Goal: Find specific page/section: Find specific page/section

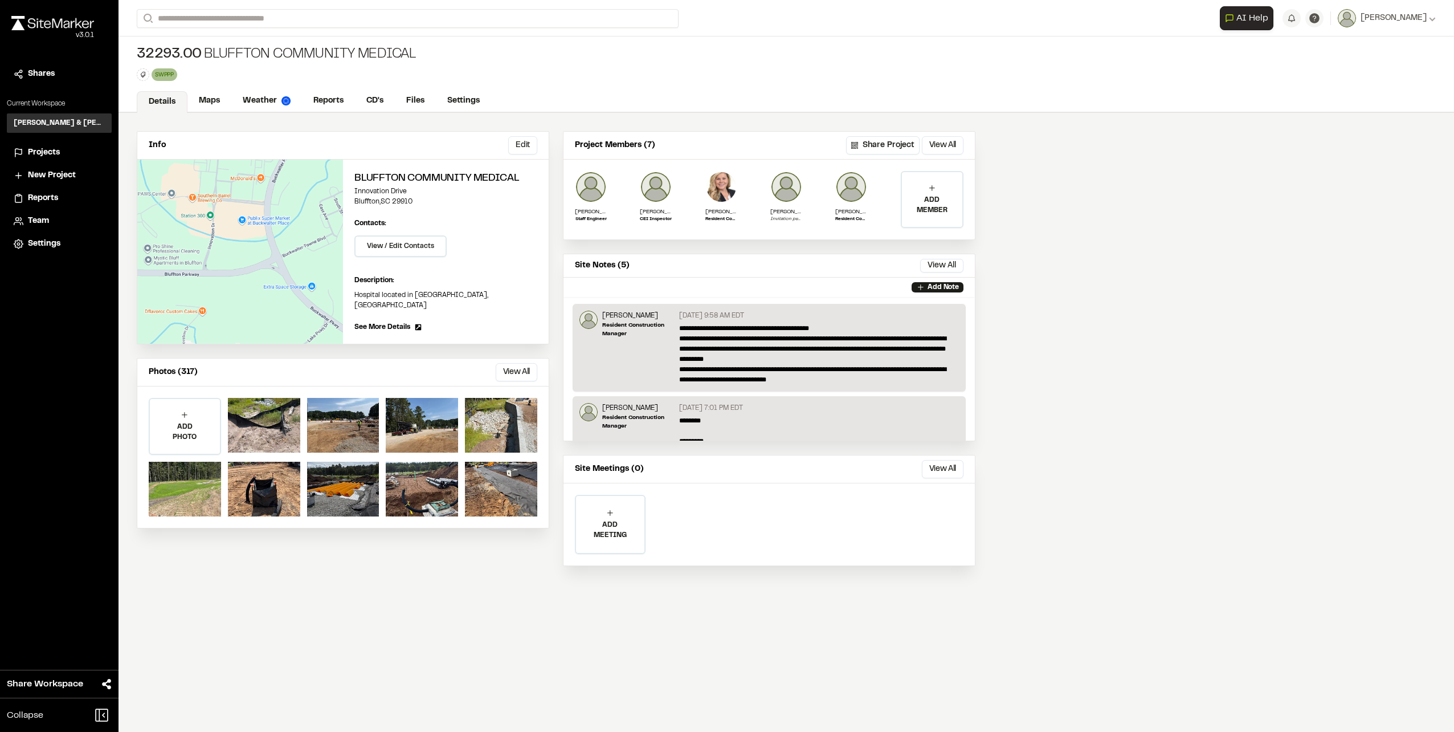
click at [54, 148] on span "Projects" at bounding box center [44, 152] width 32 height 13
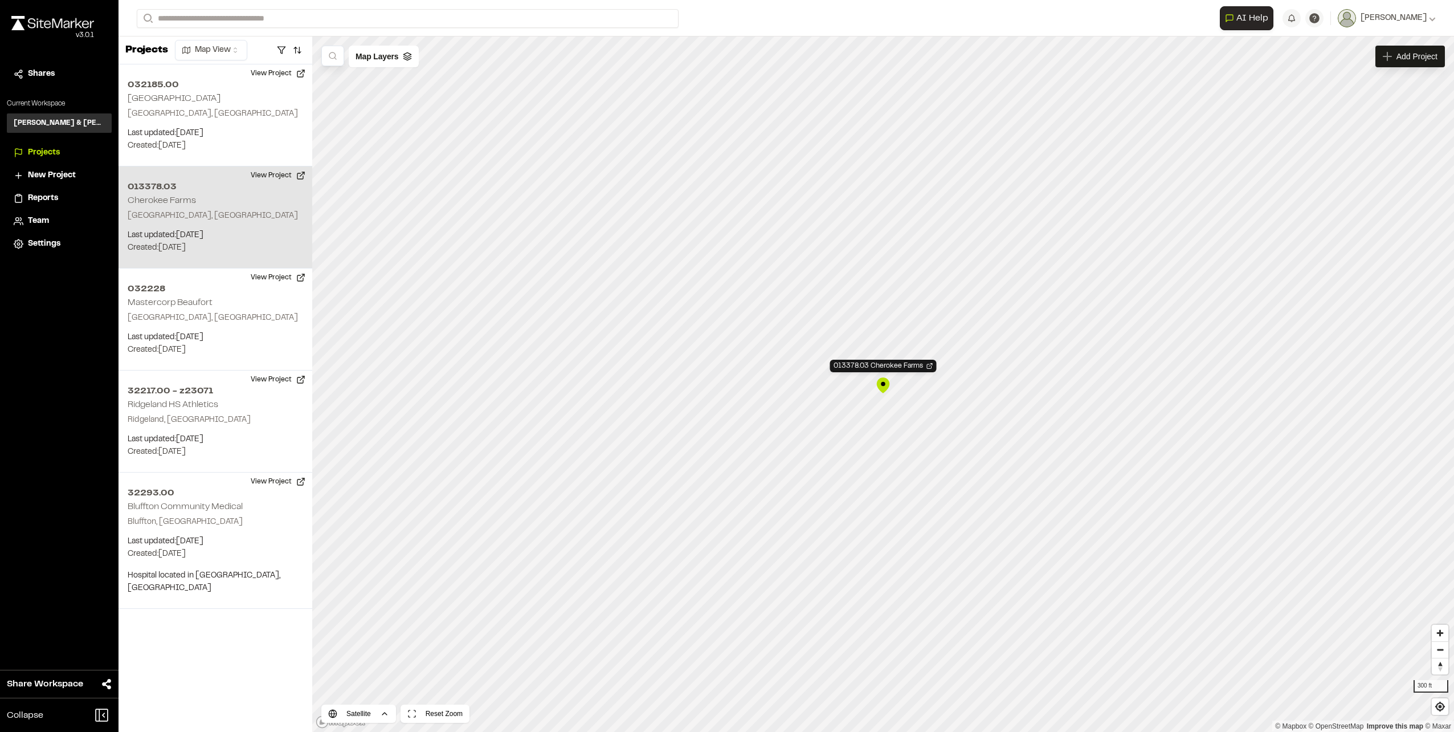
click at [157, 212] on p "[GEOGRAPHIC_DATA], [GEOGRAPHIC_DATA]" at bounding box center [216, 216] width 176 height 13
click at [280, 173] on button "View Project" at bounding box center [278, 175] width 68 height 18
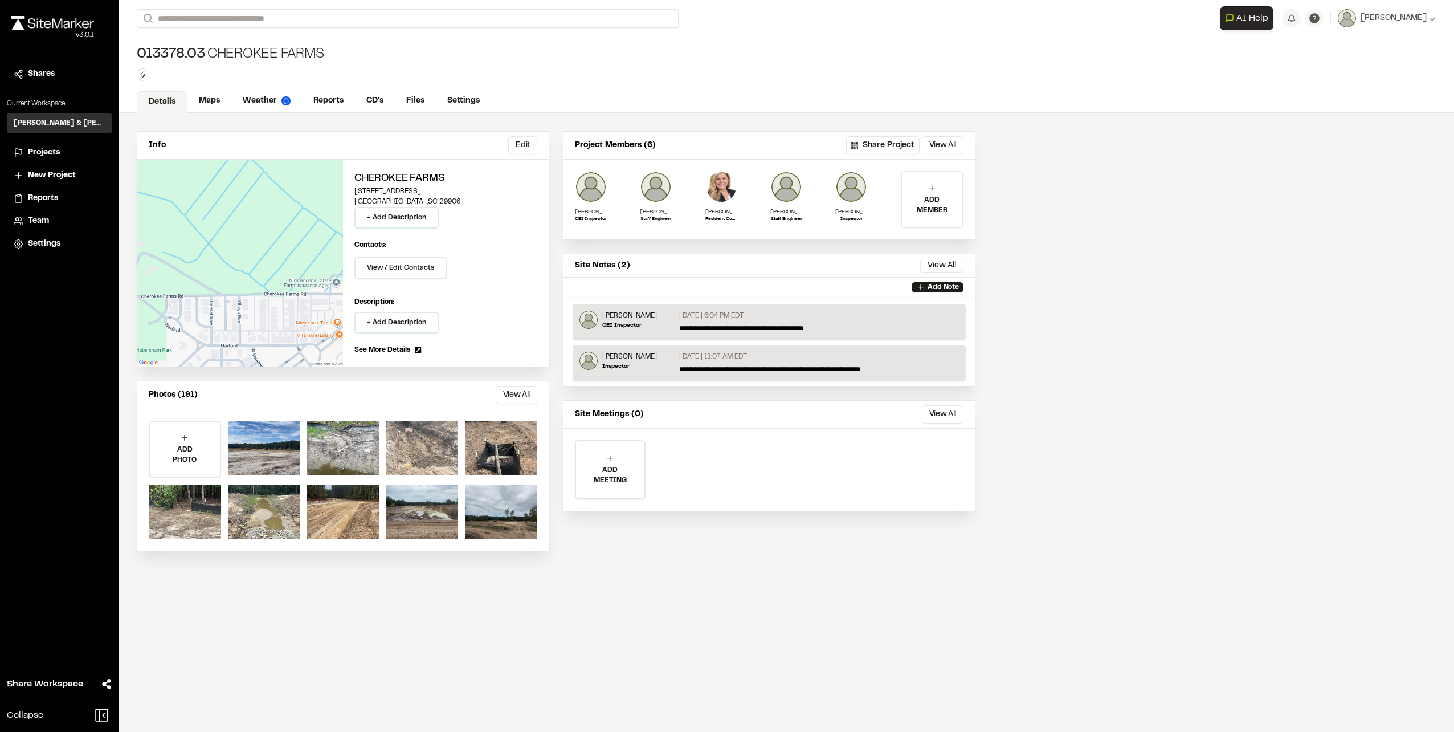
click at [436, 443] on div at bounding box center [422, 448] width 72 height 55
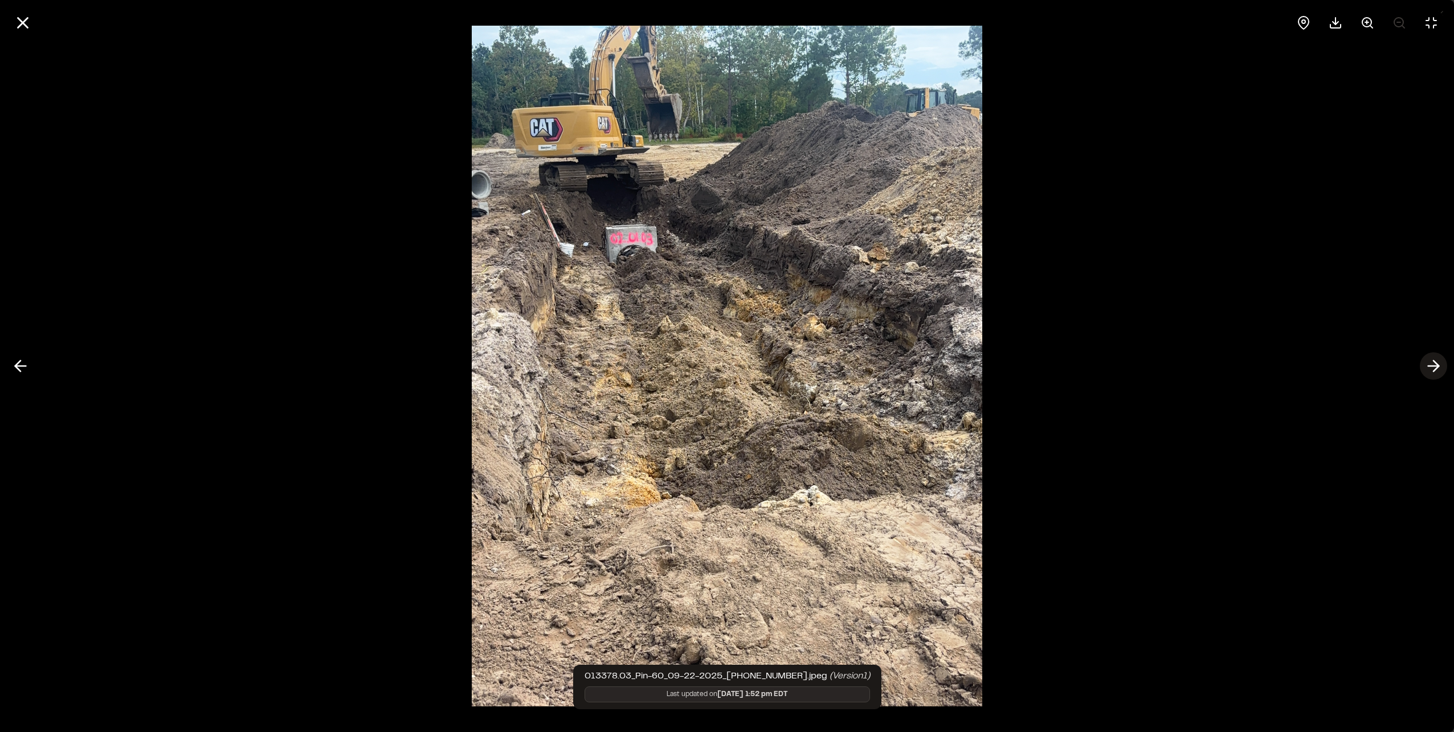
click at [1432, 361] on icon at bounding box center [1434, 365] width 18 height 19
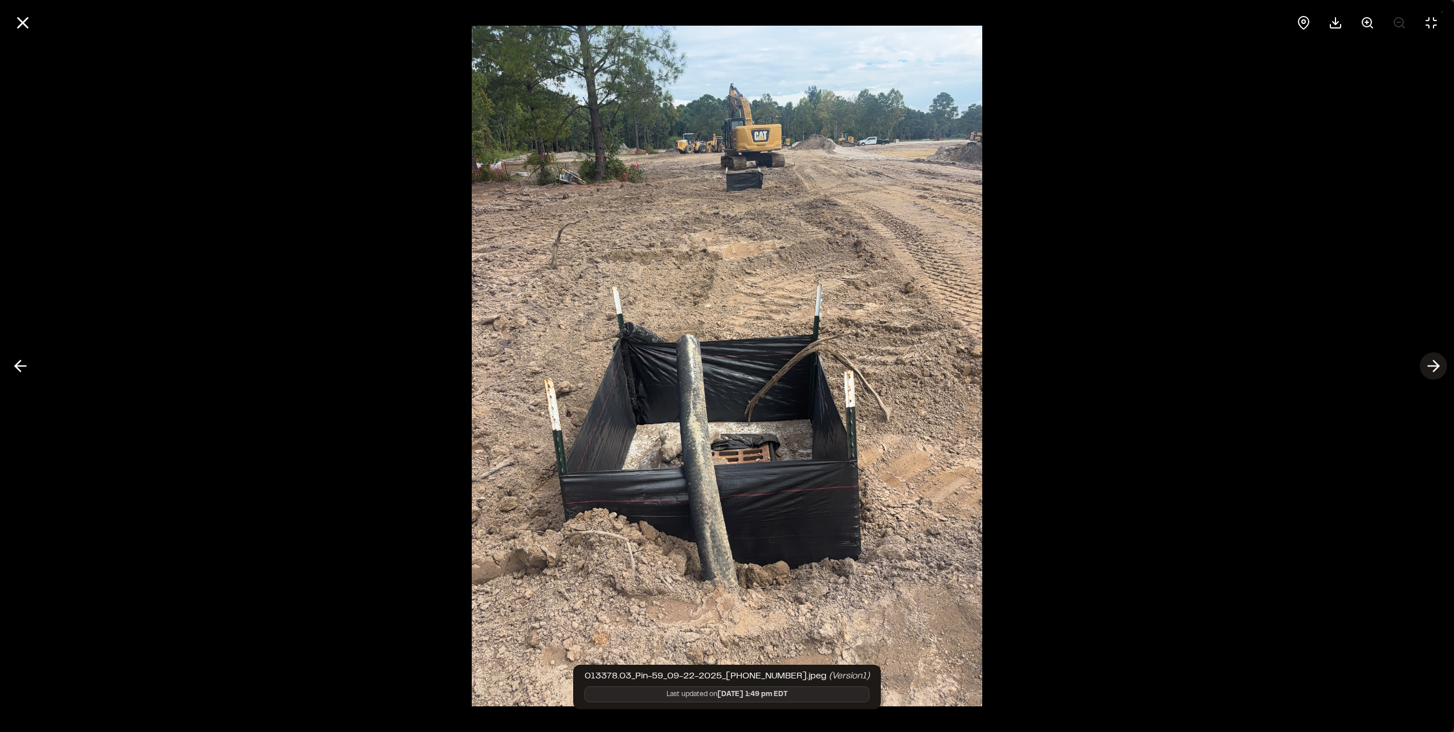
click at [1430, 364] on icon at bounding box center [1434, 365] width 18 height 19
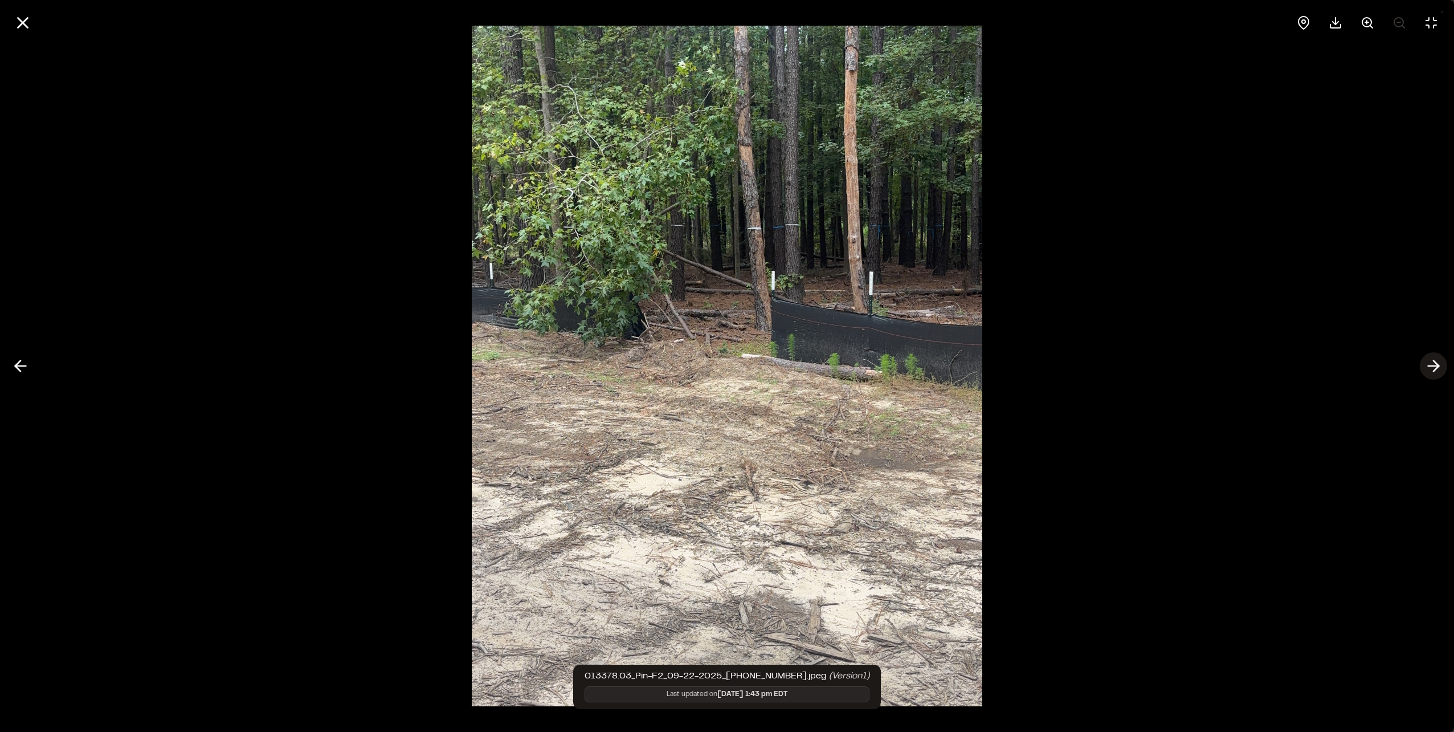
click at [1430, 364] on icon at bounding box center [1434, 365] width 18 height 19
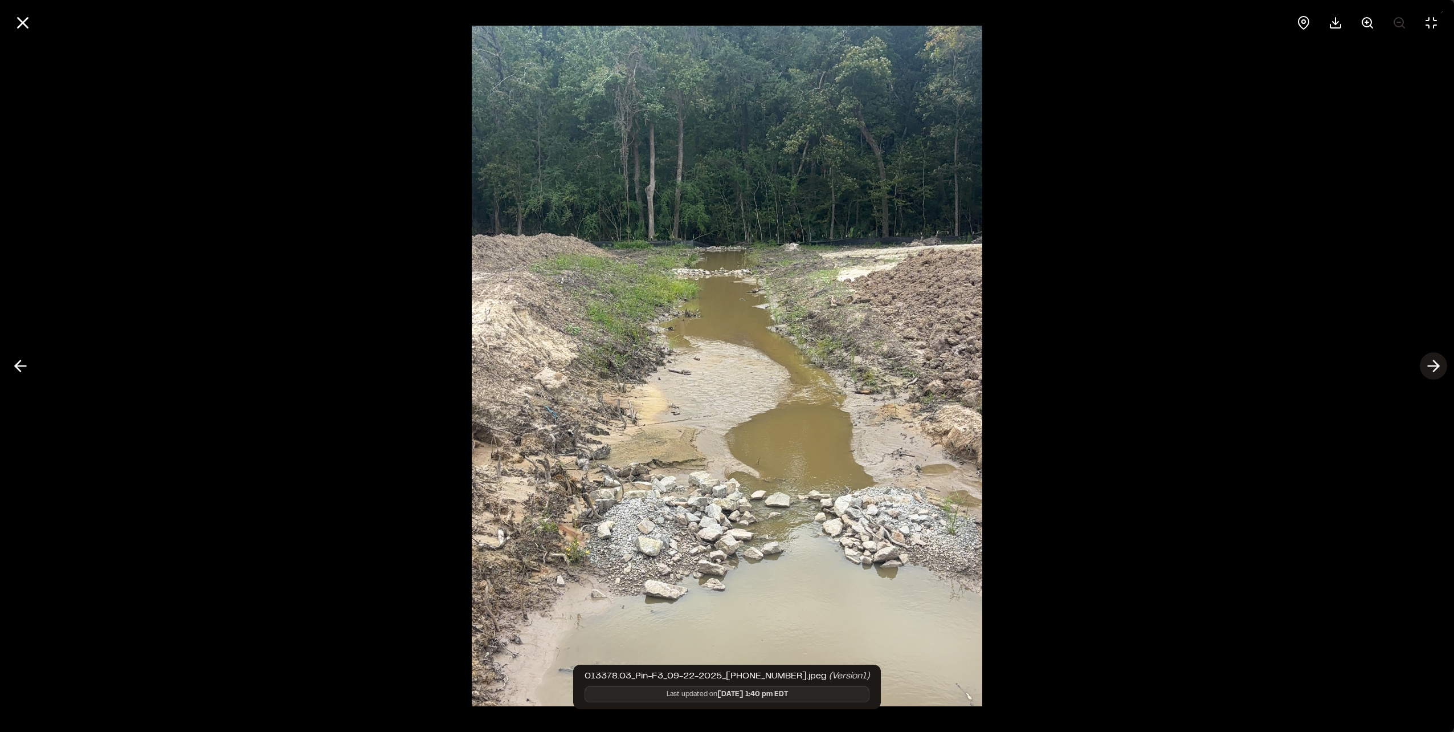
click at [1430, 364] on icon at bounding box center [1434, 365] width 18 height 19
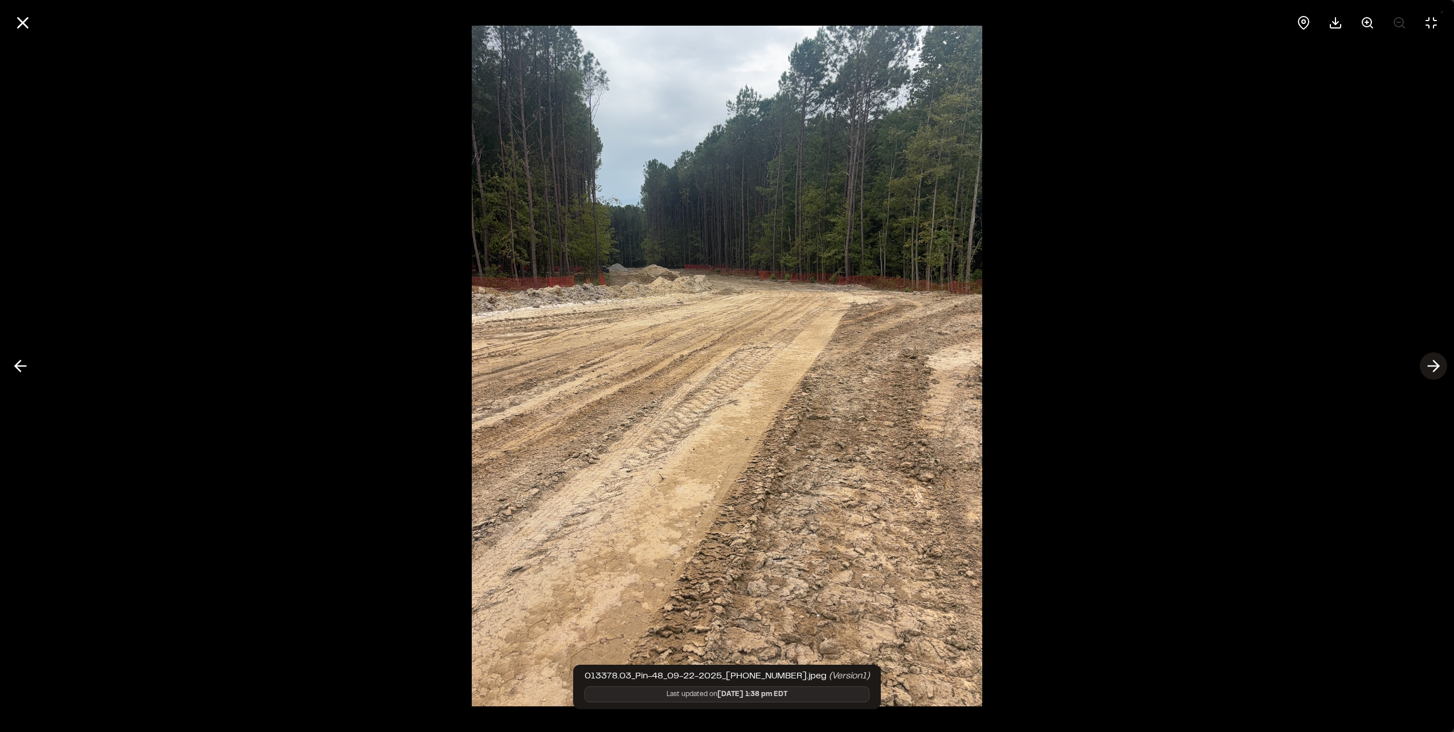
click at [1430, 364] on icon at bounding box center [1434, 365] width 18 height 19
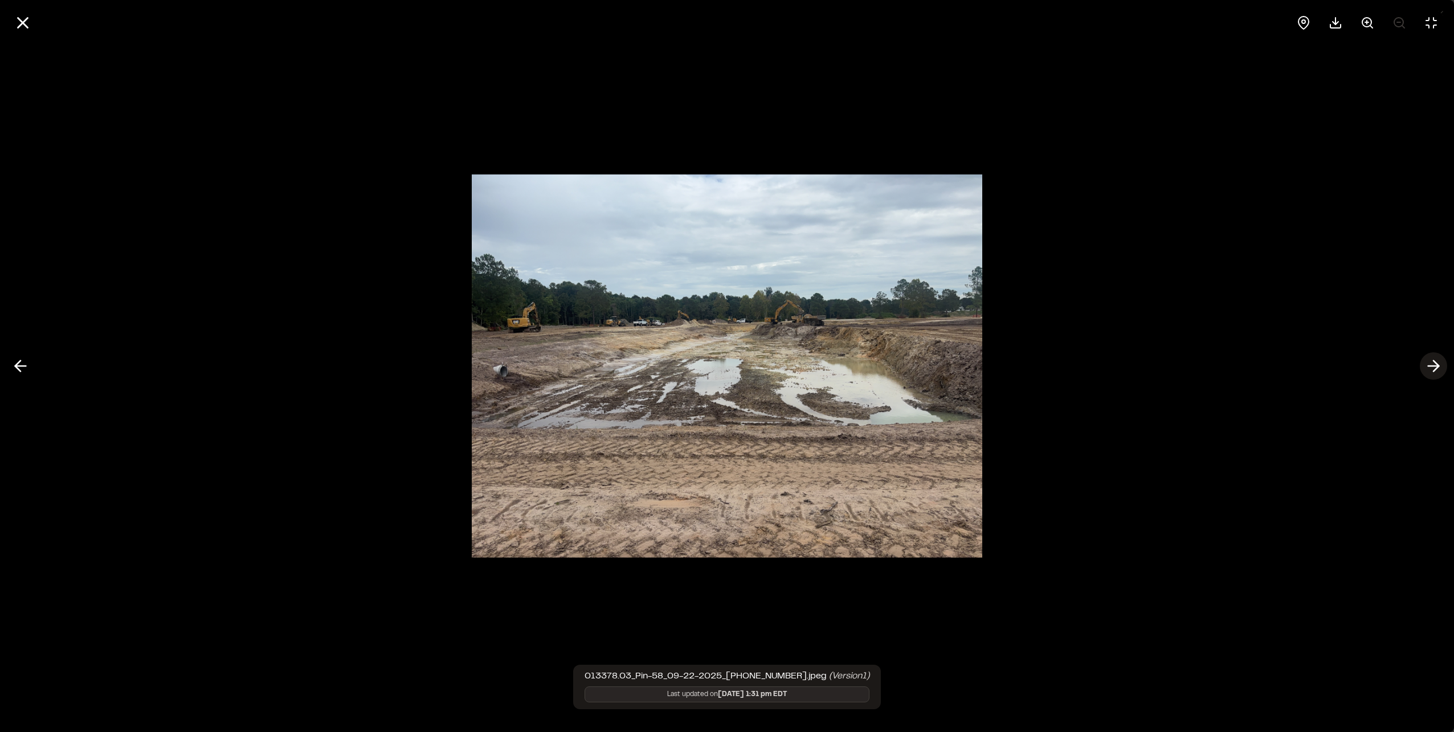
click at [1430, 364] on icon at bounding box center [1434, 365] width 18 height 19
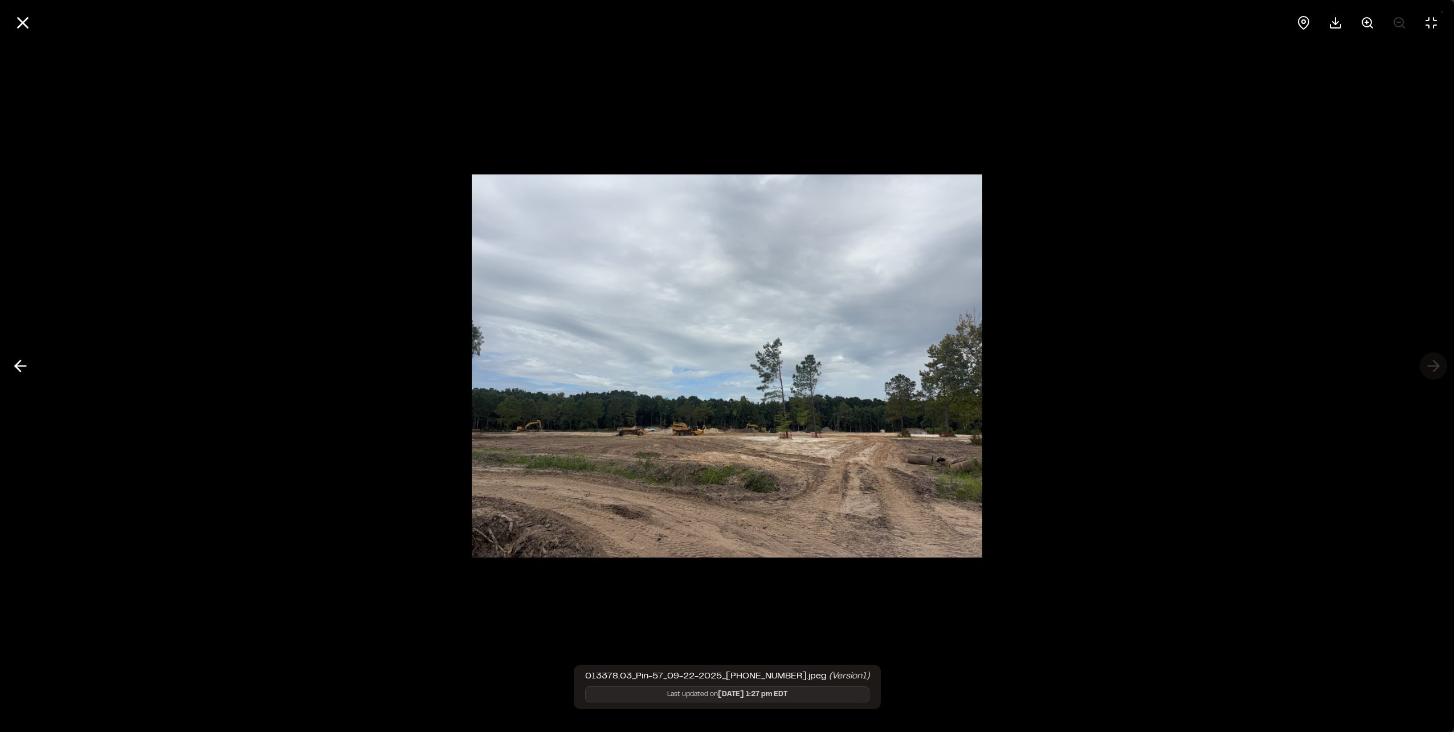
click at [1430, 364] on div at bounding box center [727, 366] width 1454 height 732
click at [8, 361] on button at bounding box center [20, 365] width 27 height 27
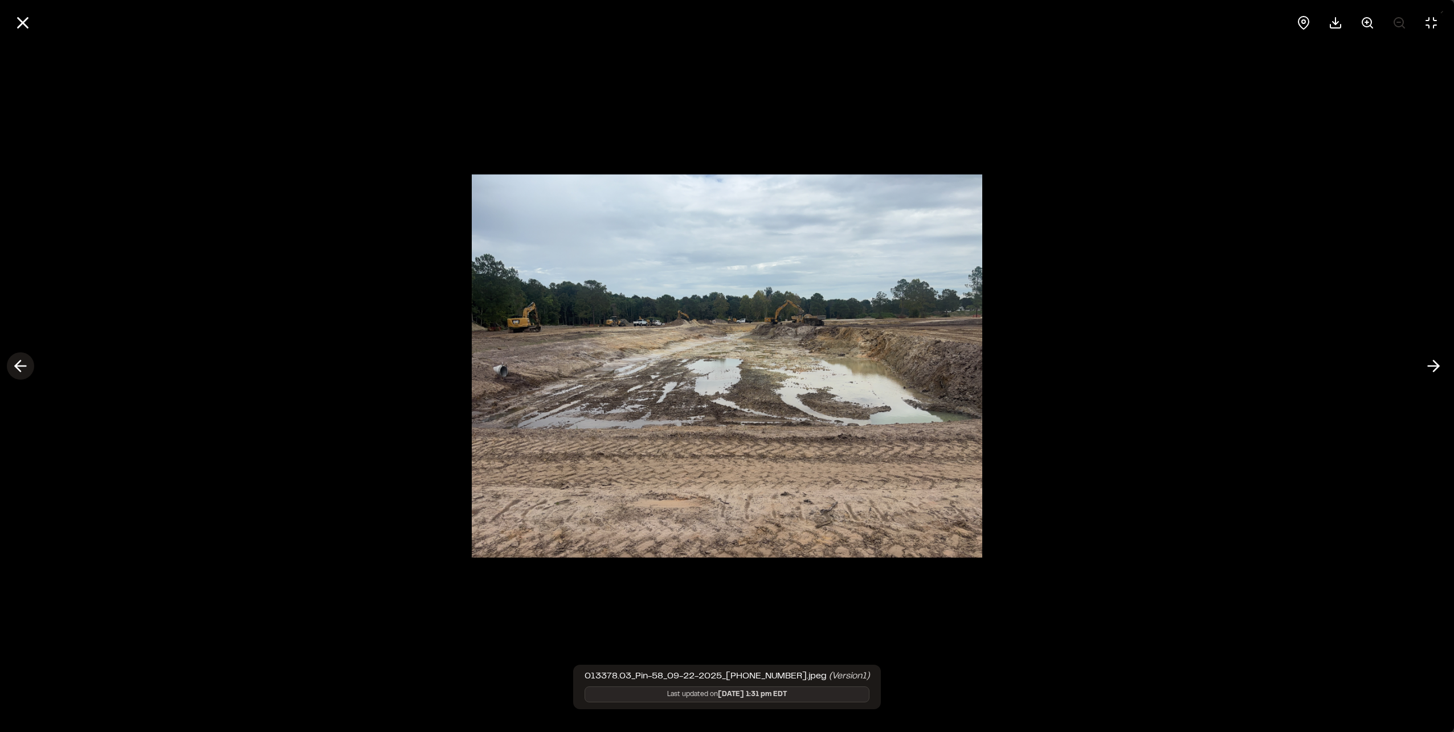
click at [12, 364] on icon at bounding box center [20, 365] width 18 height 19
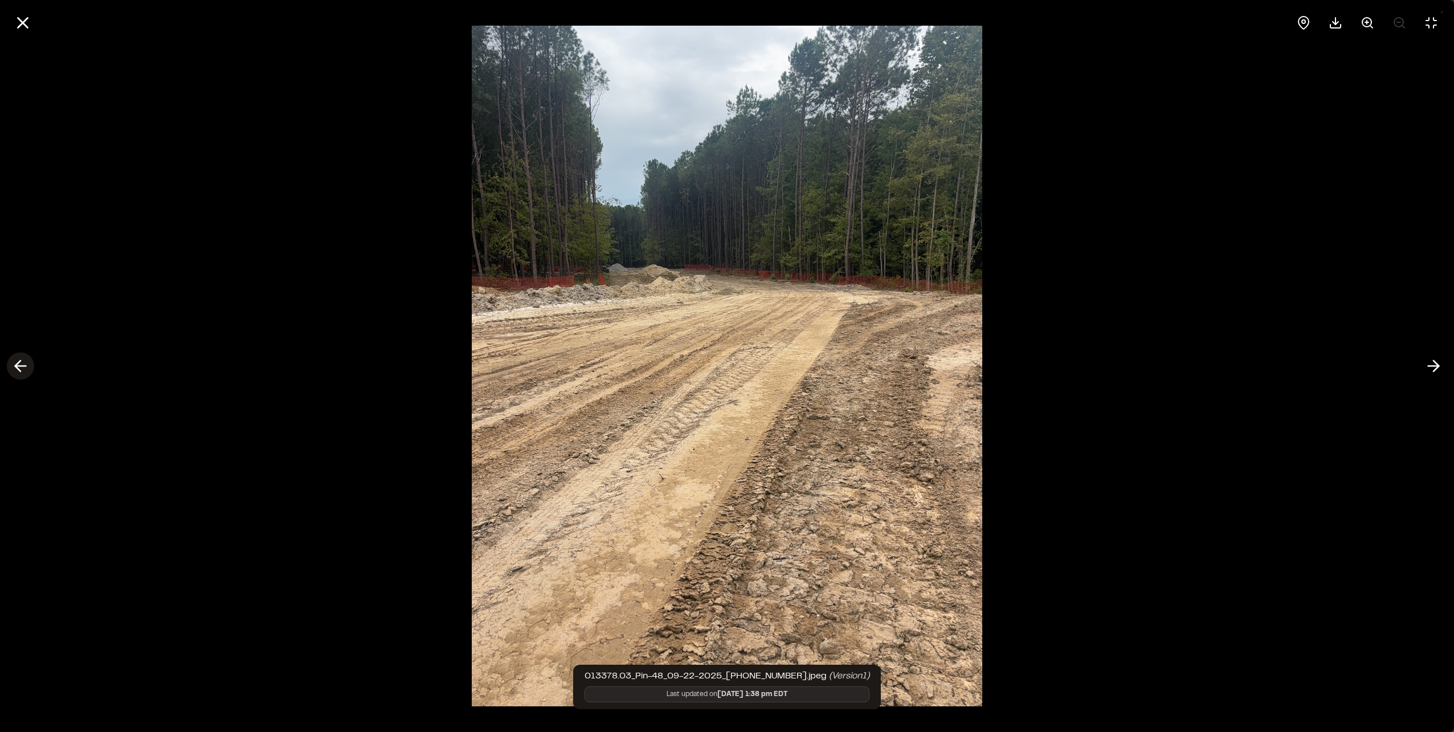
click at [12, 362] on icon at bounding box center [20, 365] width 18 height 19
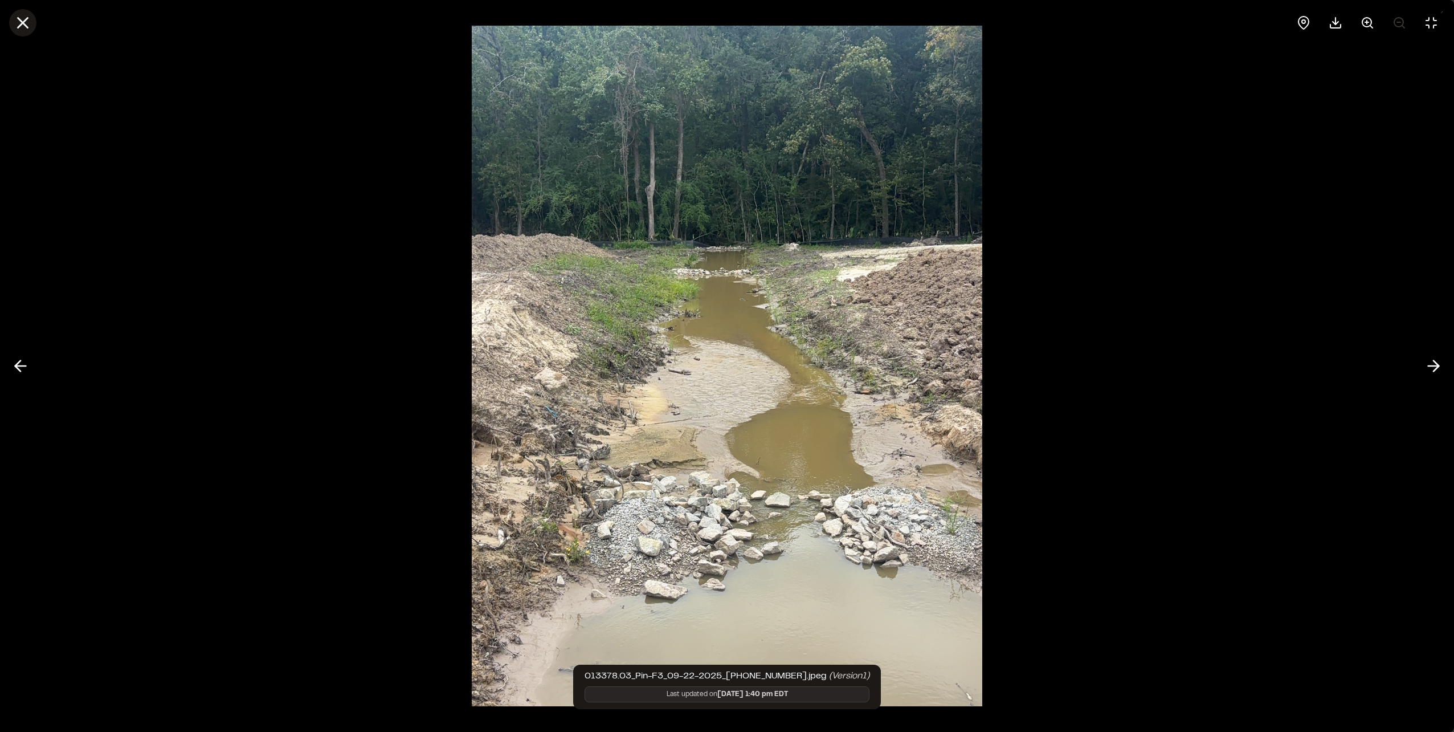
click at [15, 23] on icon at bounding box center [22, 22] width 19 height 19
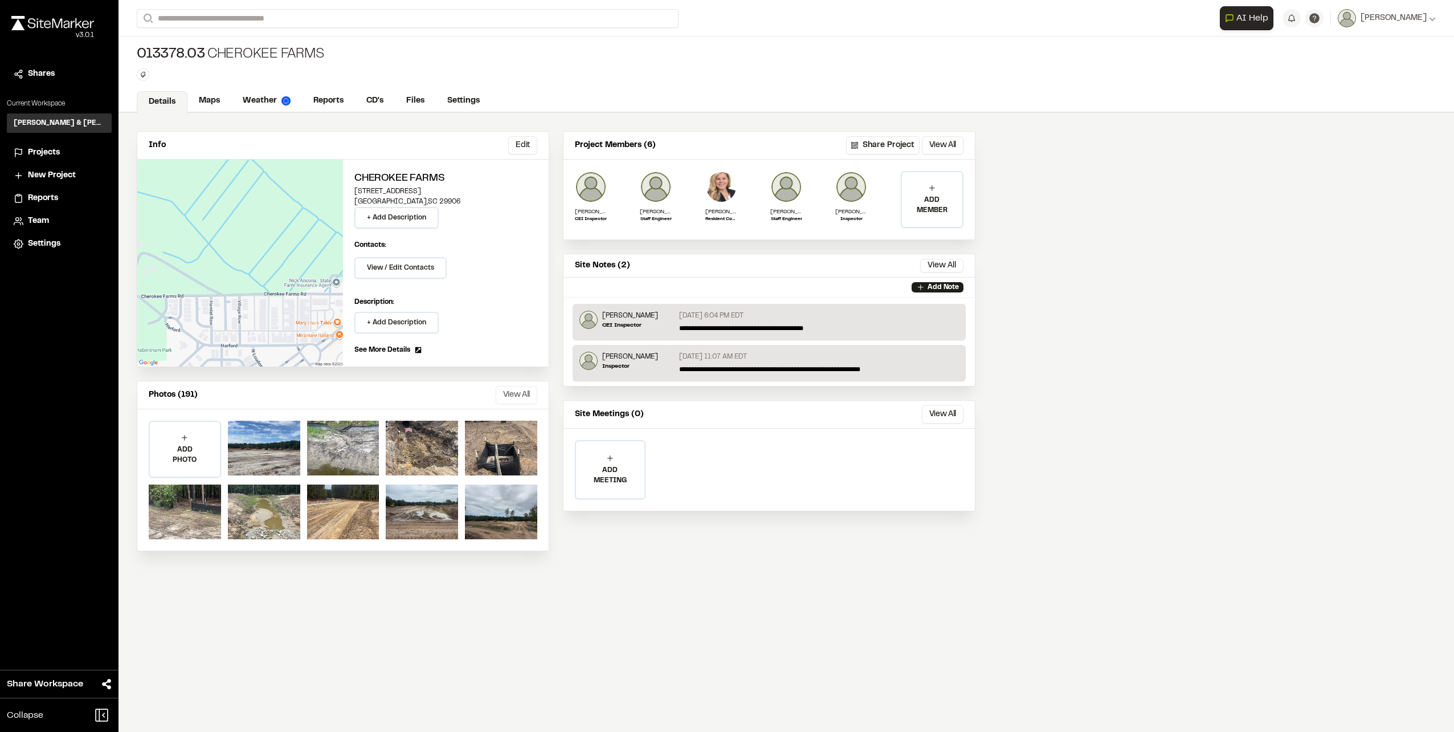
click at [513, 394] on button "View All" at bounding box center [517, 395] width 42 height 18
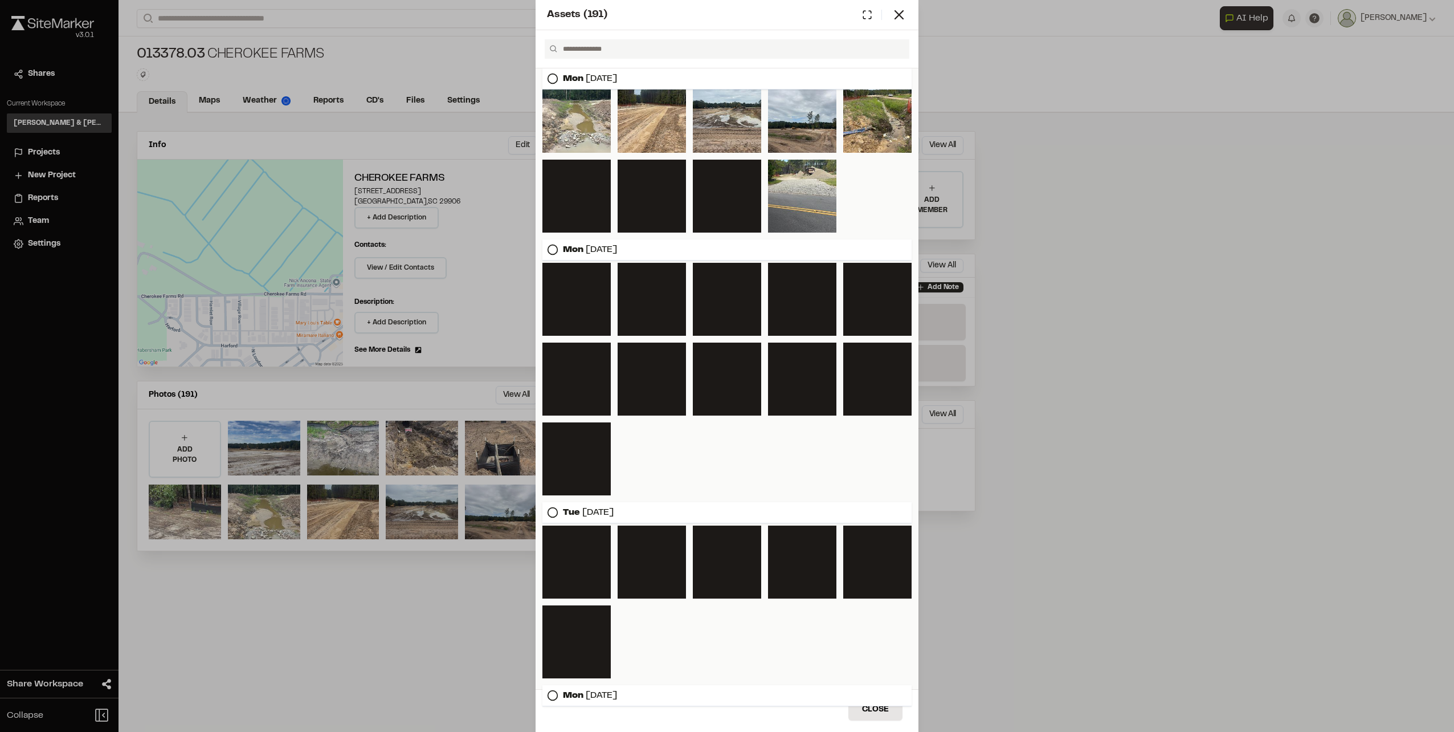
scroll to position [114, 0]
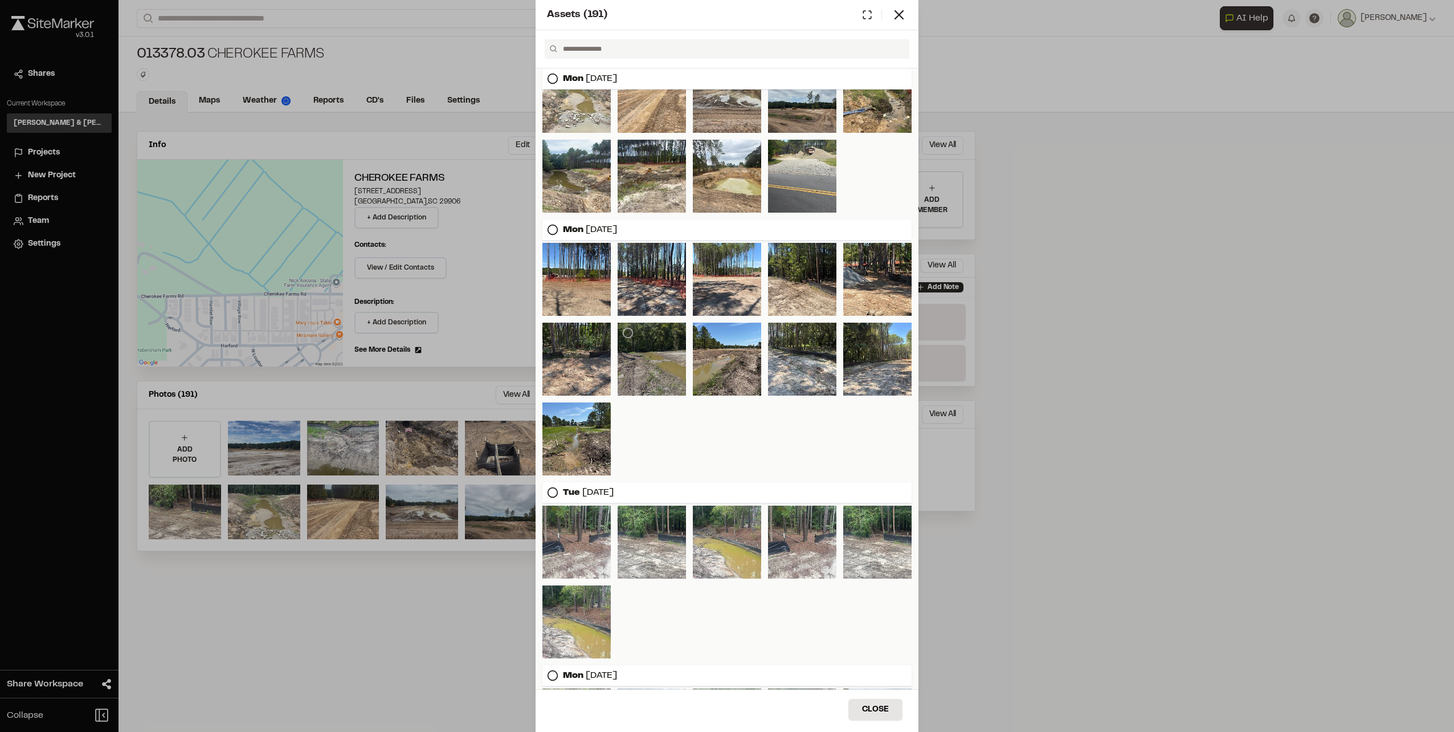
click at [650, 359] on div at bounding box center [652, 359] width 68 height 73
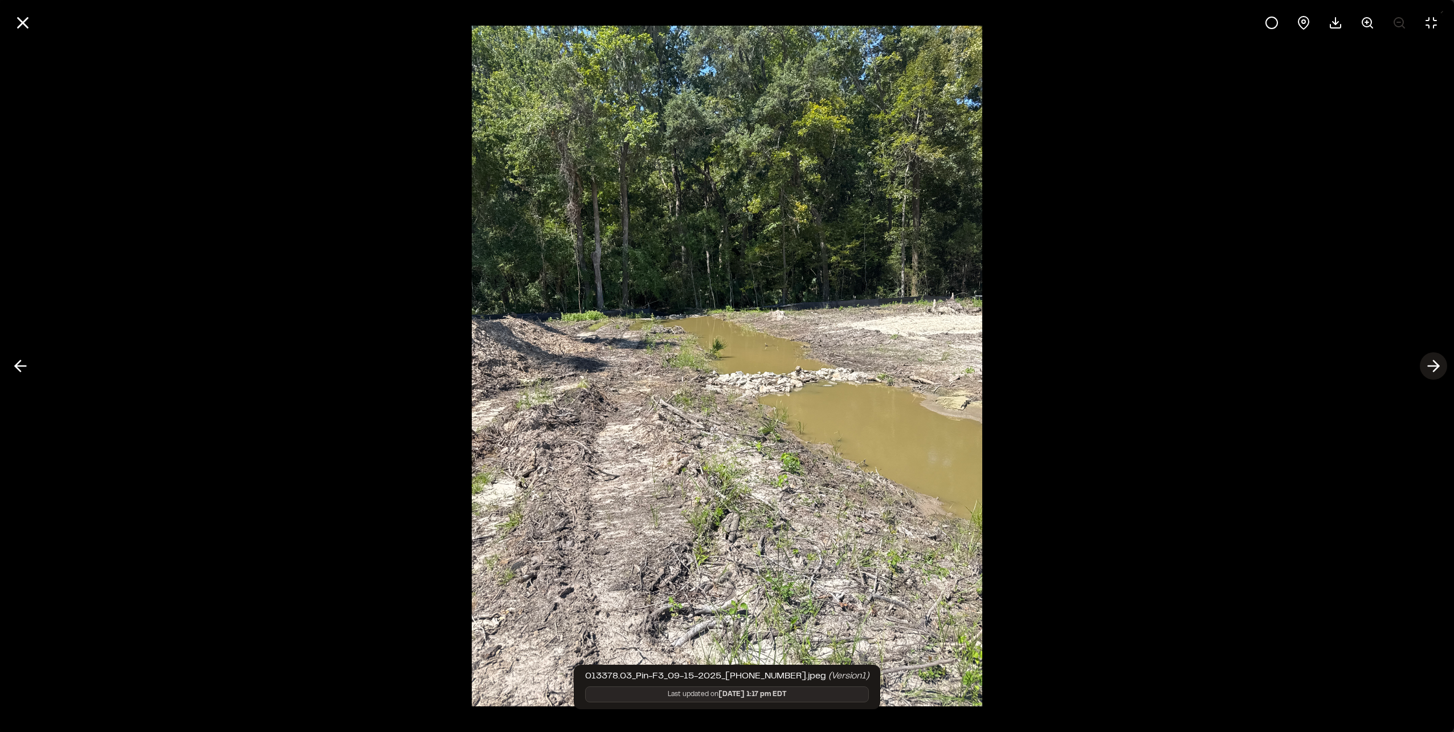
click at [1436, 358] on icon at bounding box center [1434, 365] width 18 height 19
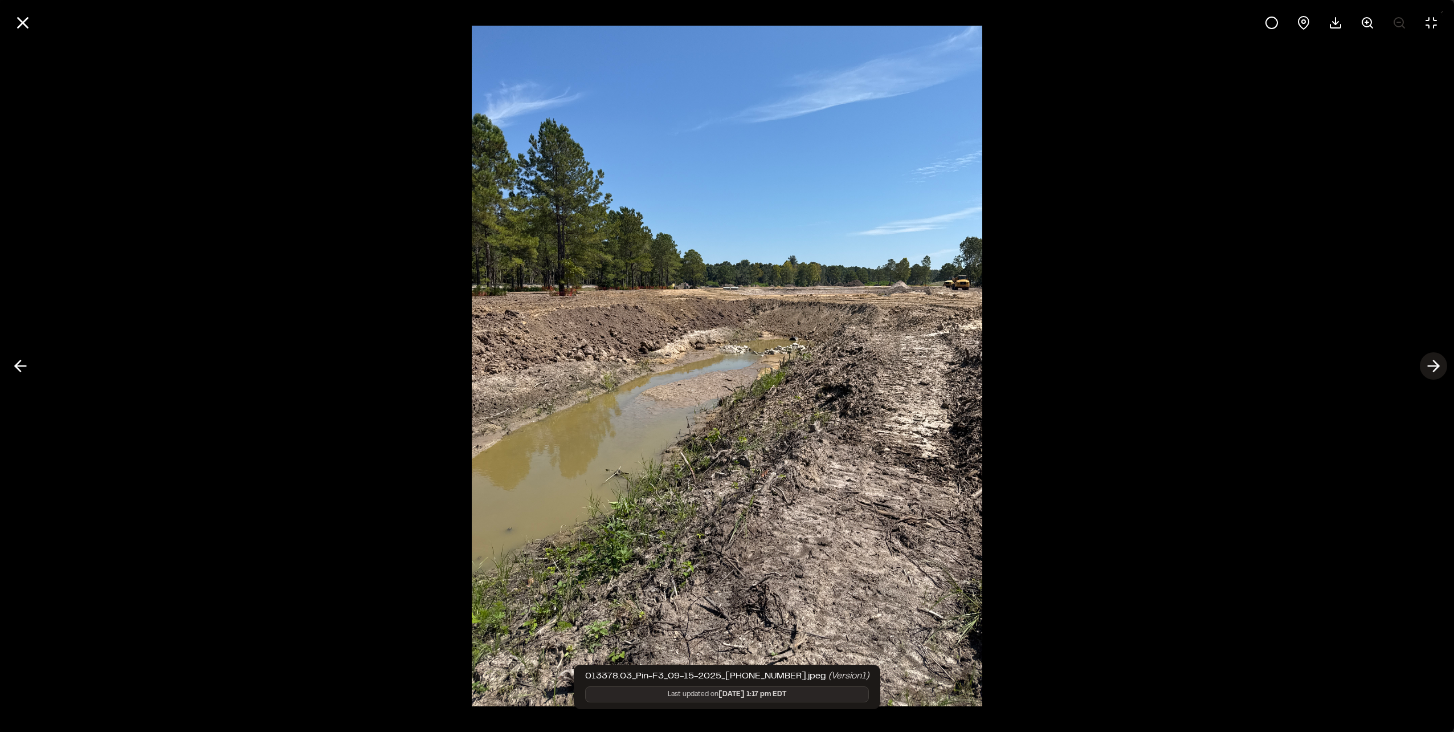
click at [1435, 361] on polyline at bounding box center [1436, 366] width 5 height 11
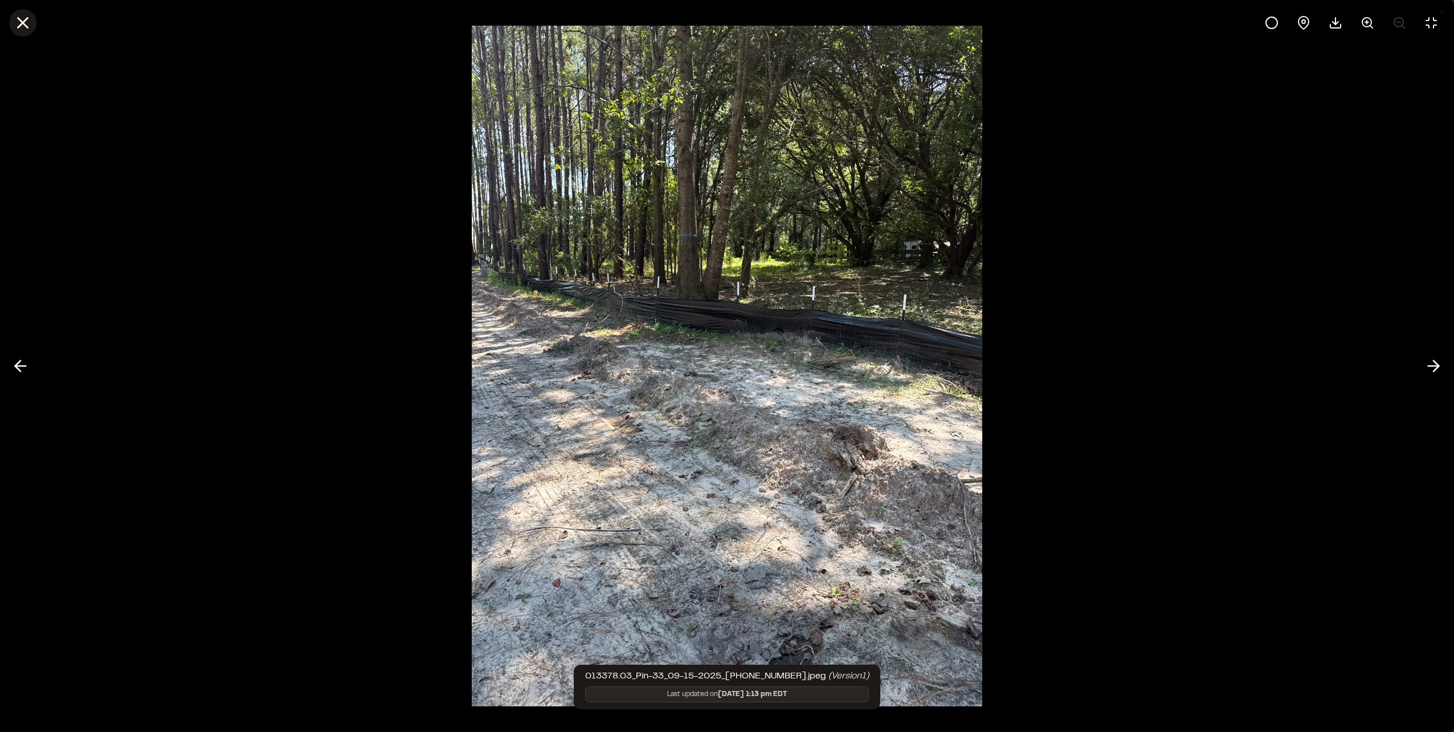
click at [21, 19] on icon at bounding box center [22, 22] width 19 height 19
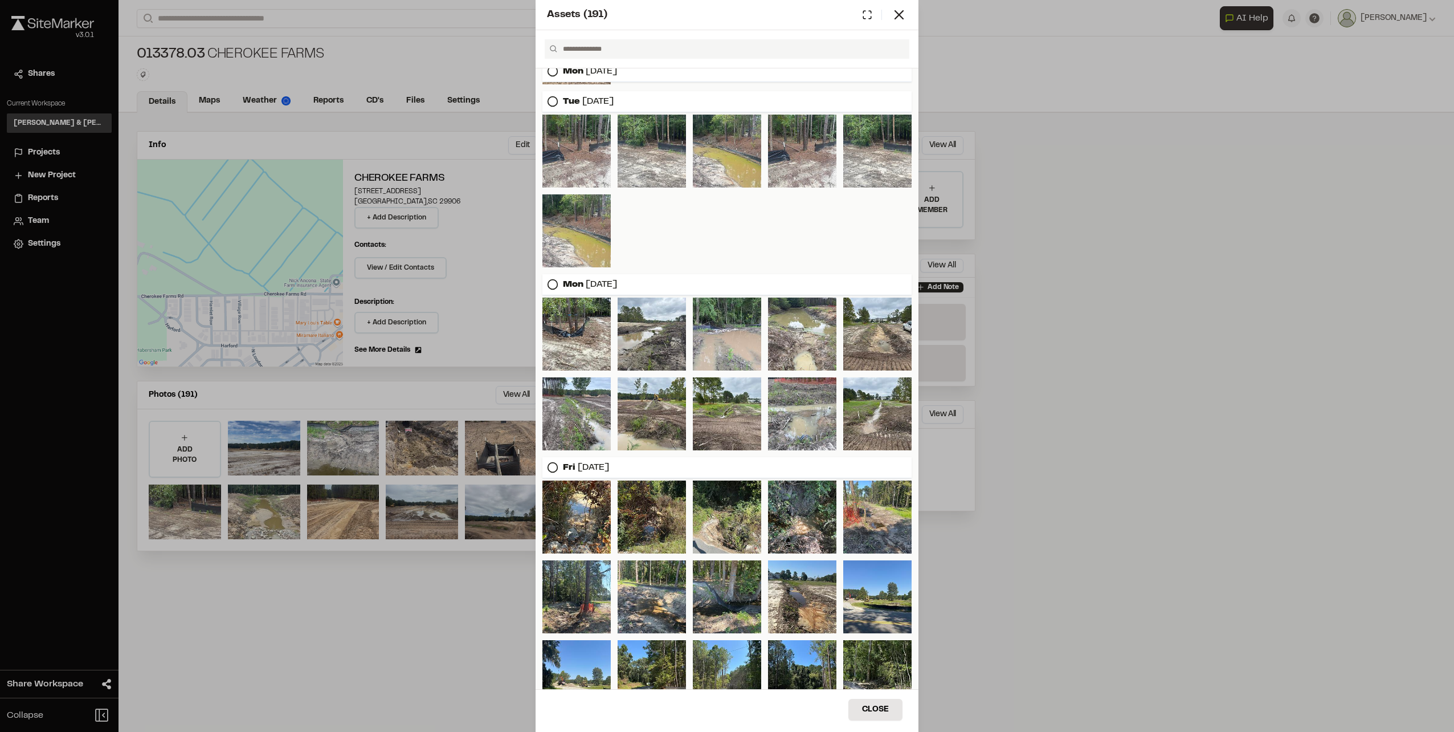
scroll to position [513, 0]
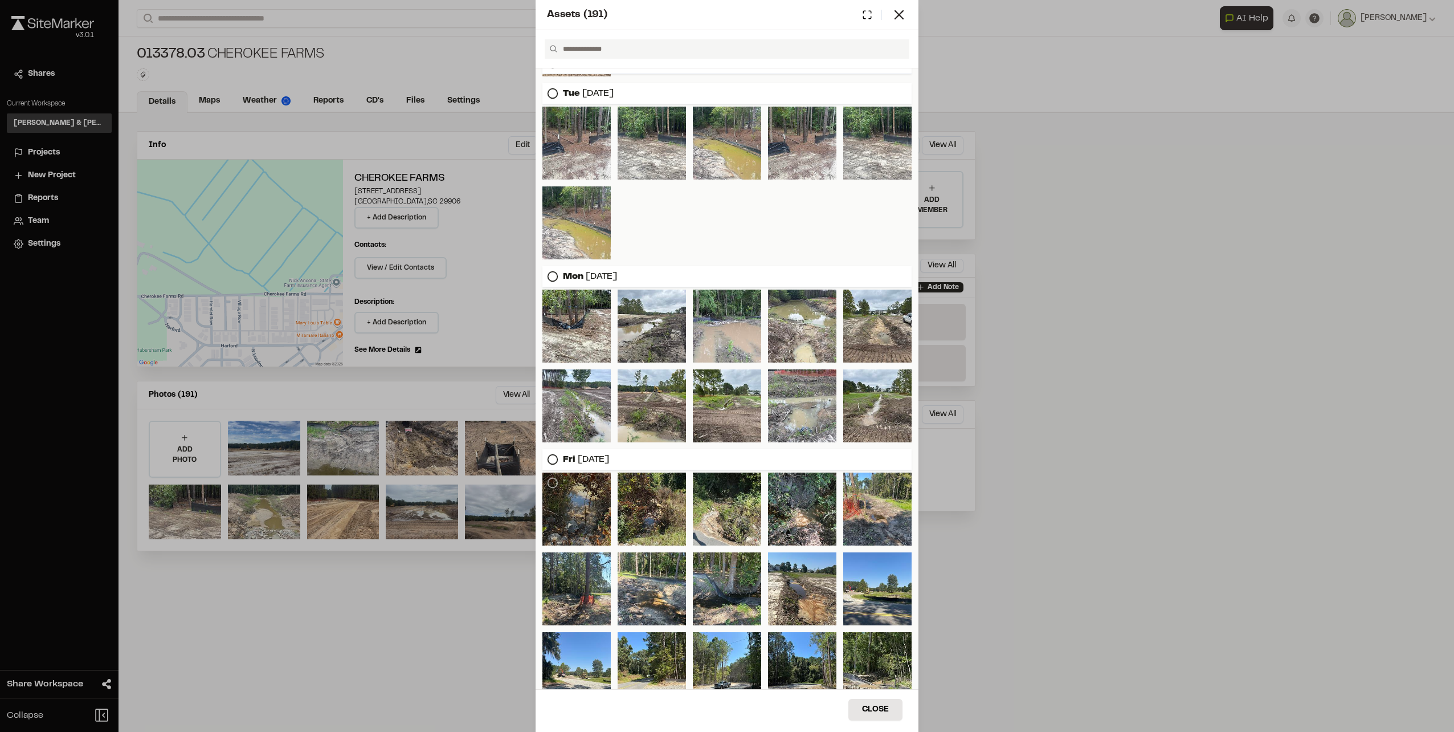
click at [576, 505] on div at bounding box center [577, 508] width 68 height 73
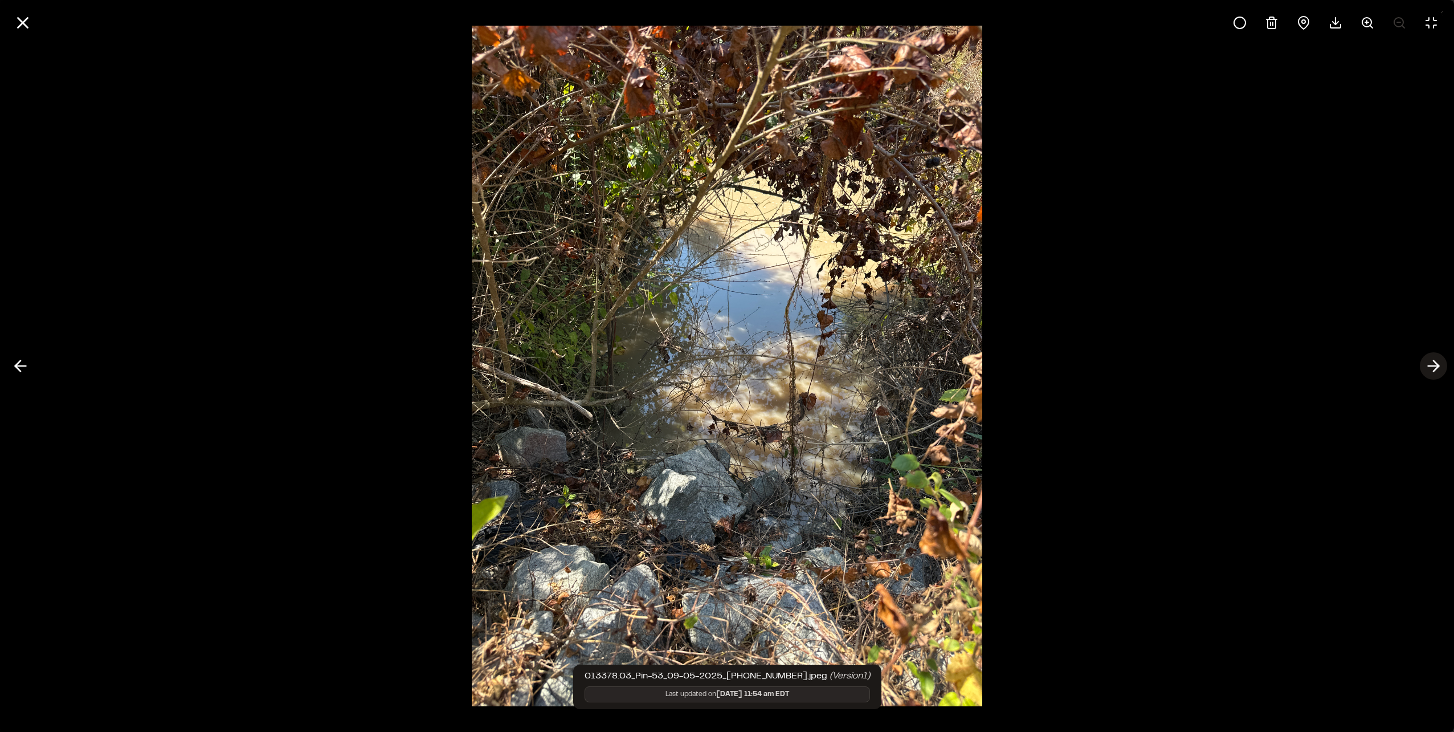
click at [1431, 363] on icon at bounding box center [1434, 365] width 18 height 19
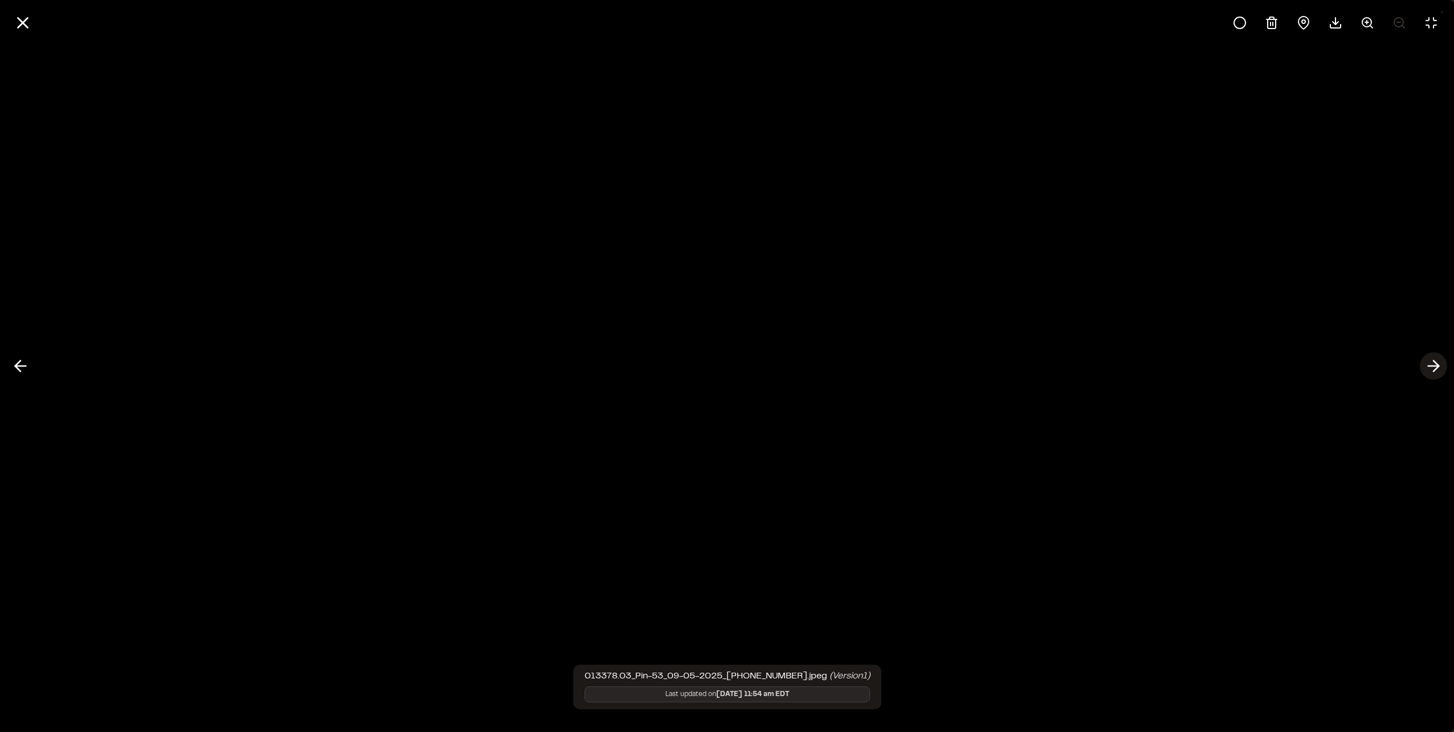
click at [1431, 363] on icon at bounding box center [1434, 365] width 18 height 19
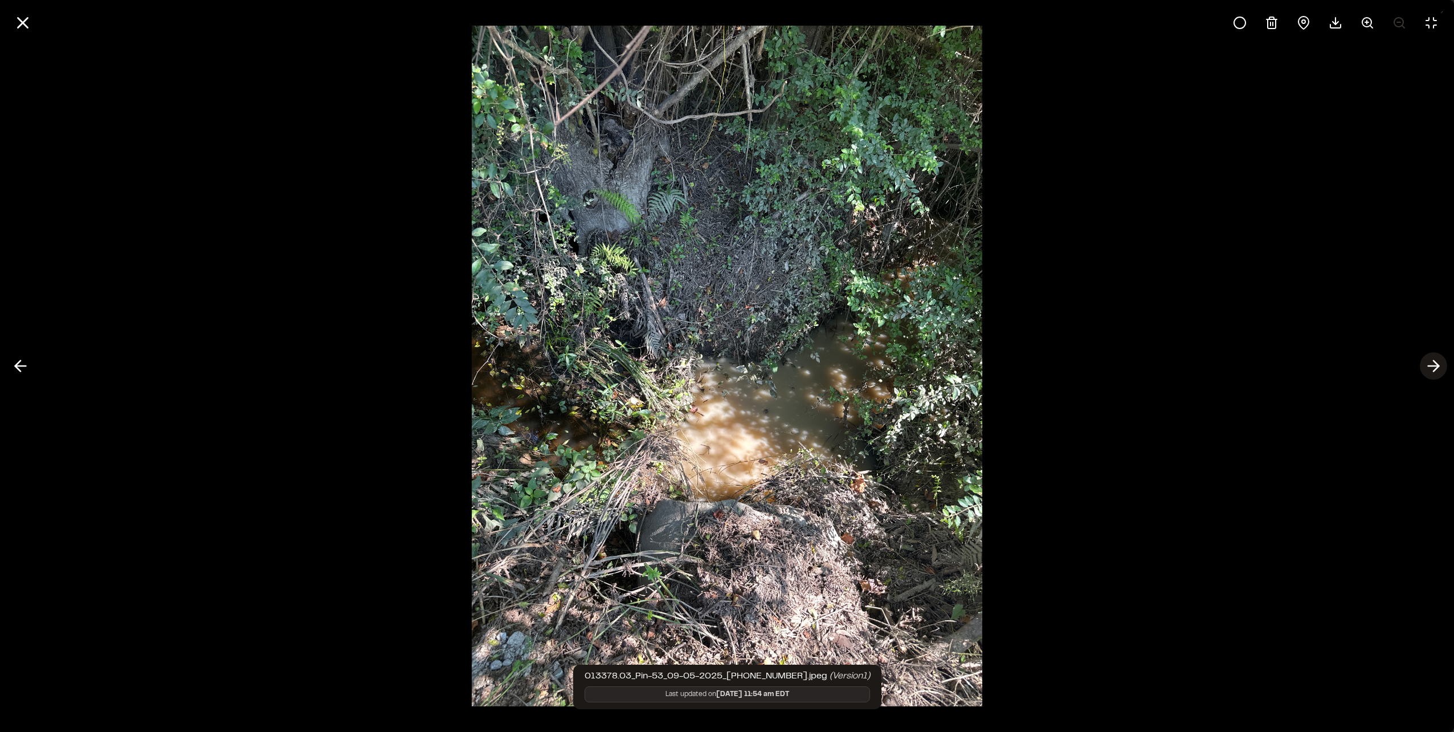
click at [1434, 364] on icon at bounding box center [1434, 365] width 18 height 19
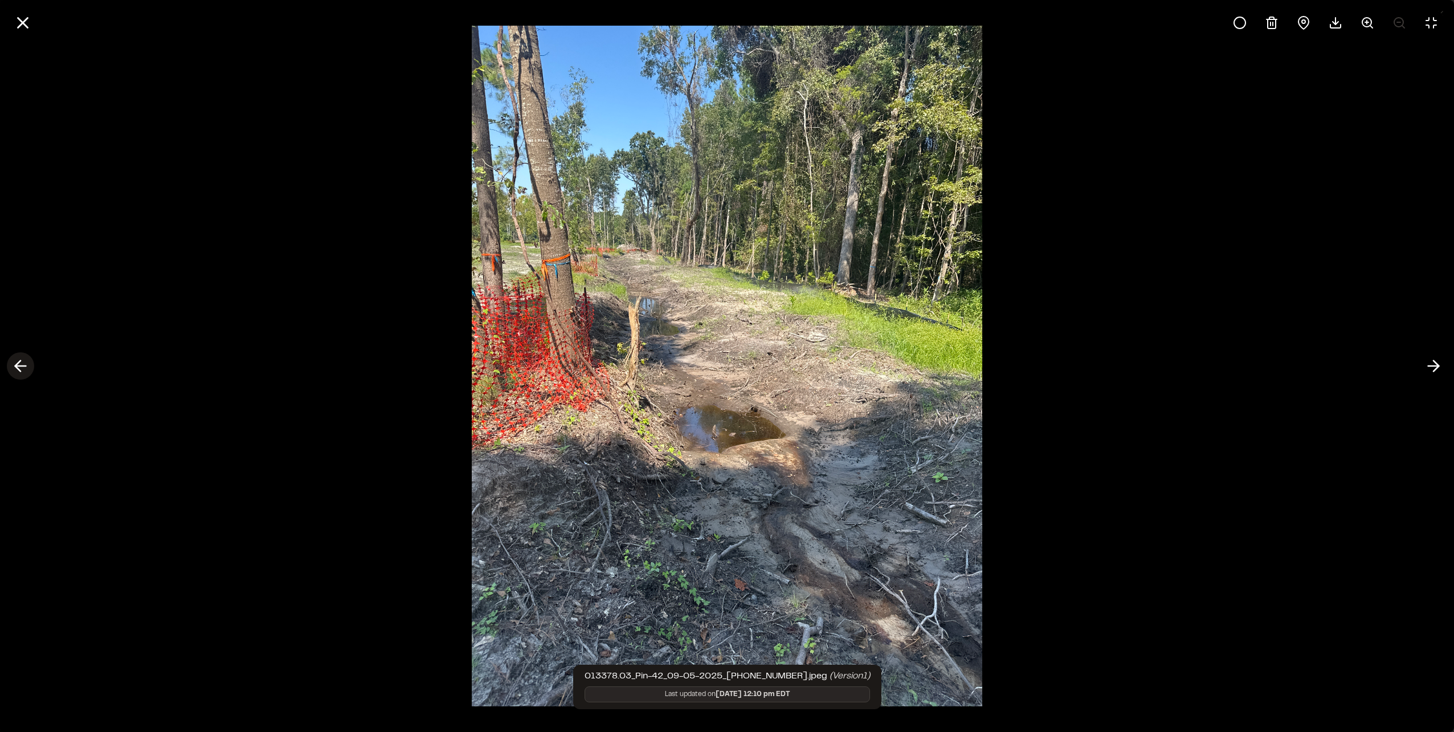
click at [11, 365] on icon at bounding box center [20, 365] width 18 height 19
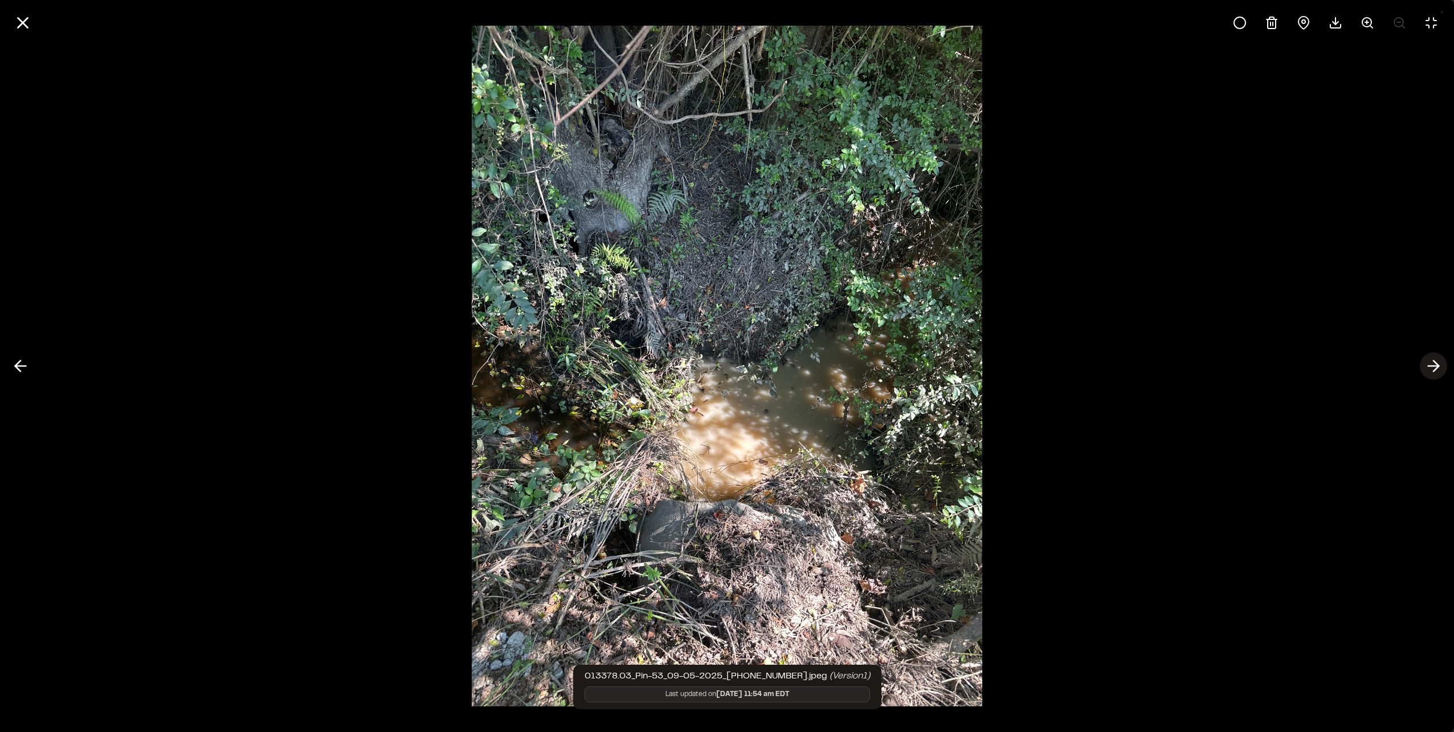
click at [1430, 368] on icon at bounding box center [1434, 365] width 18 height 19
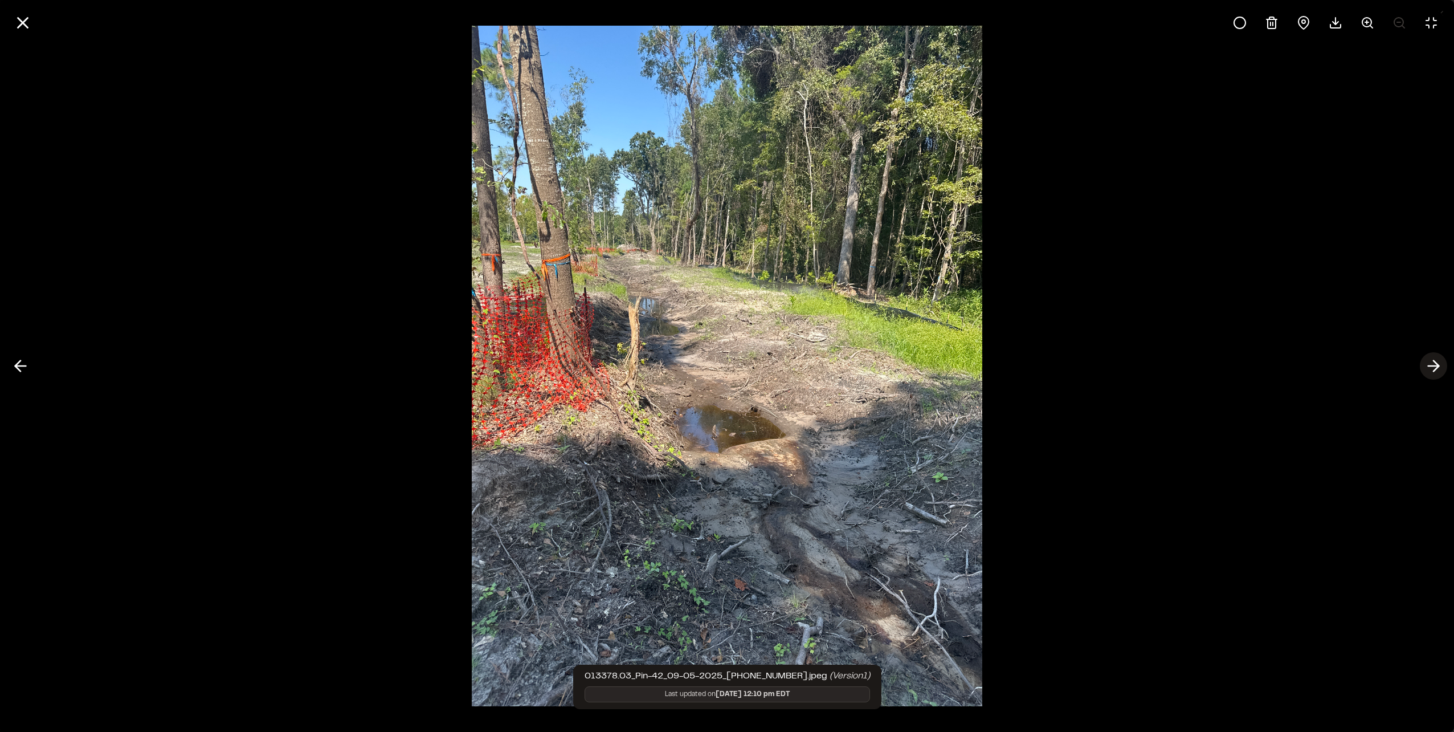
click at [1430, 368] on icon at bounding box center [1434, 365] width 18 height 19
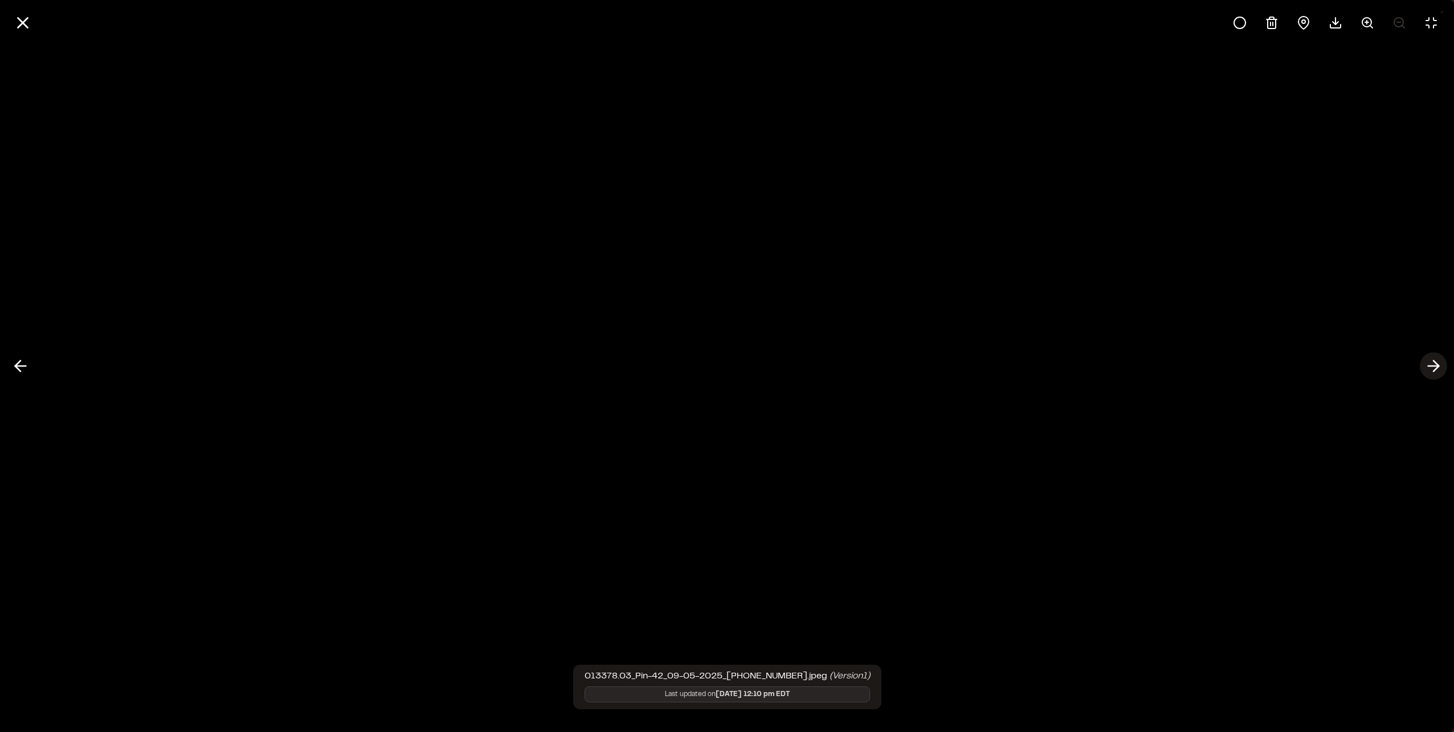
click at [1430, 367] on icon at bounding box center [1434, 365] width 18 height 19
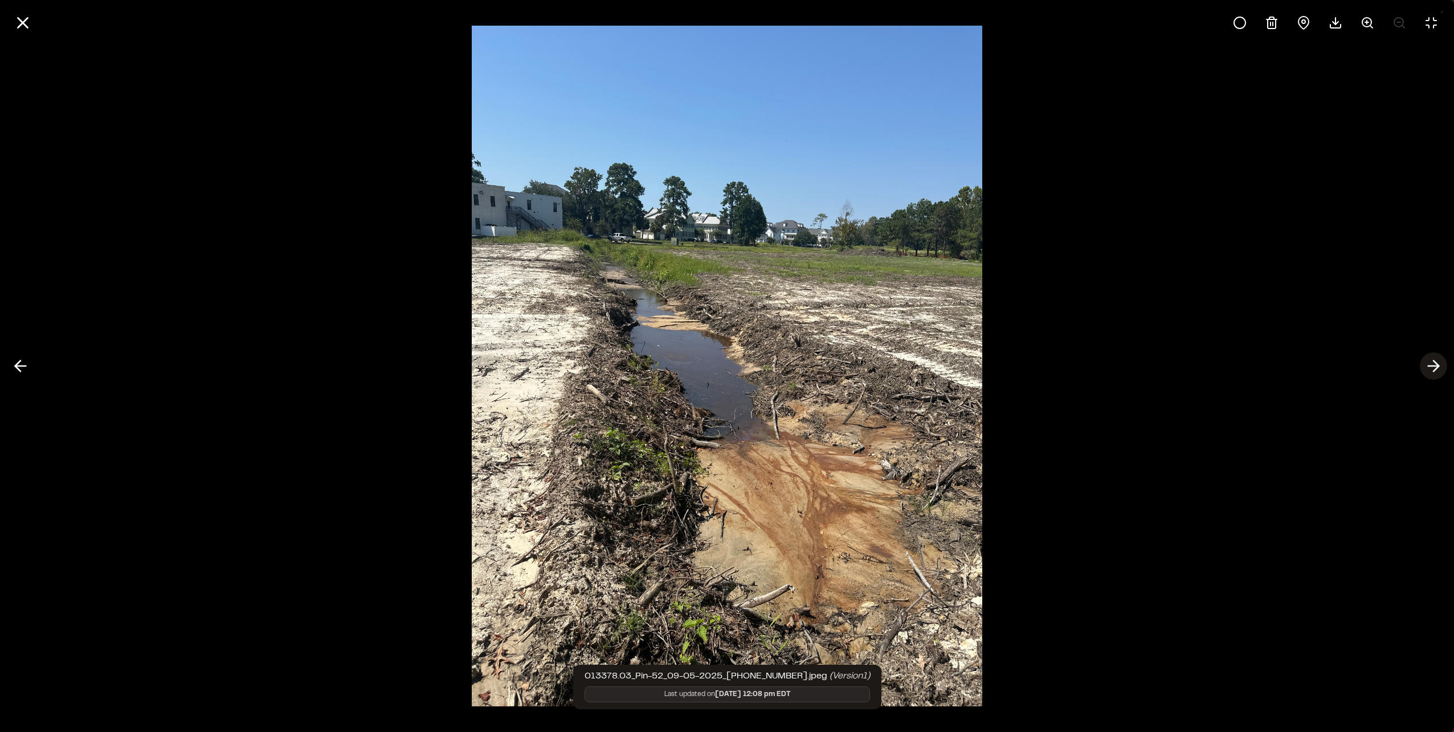
click at [1430, 367] on icon at bounding box center [1434, 365] width 18 height 19
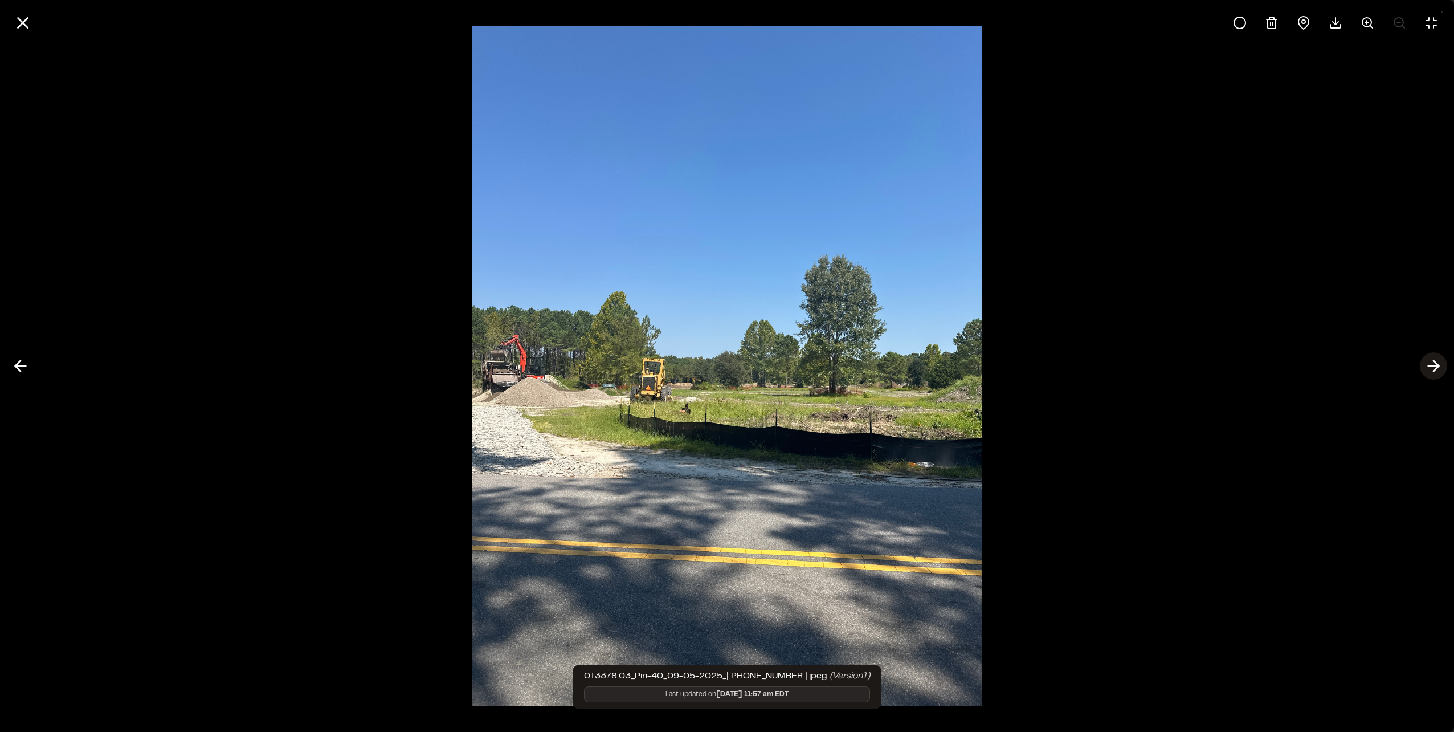
click at [1430, 367] on icon at bounding box center [1434, 365] width 18 height 19
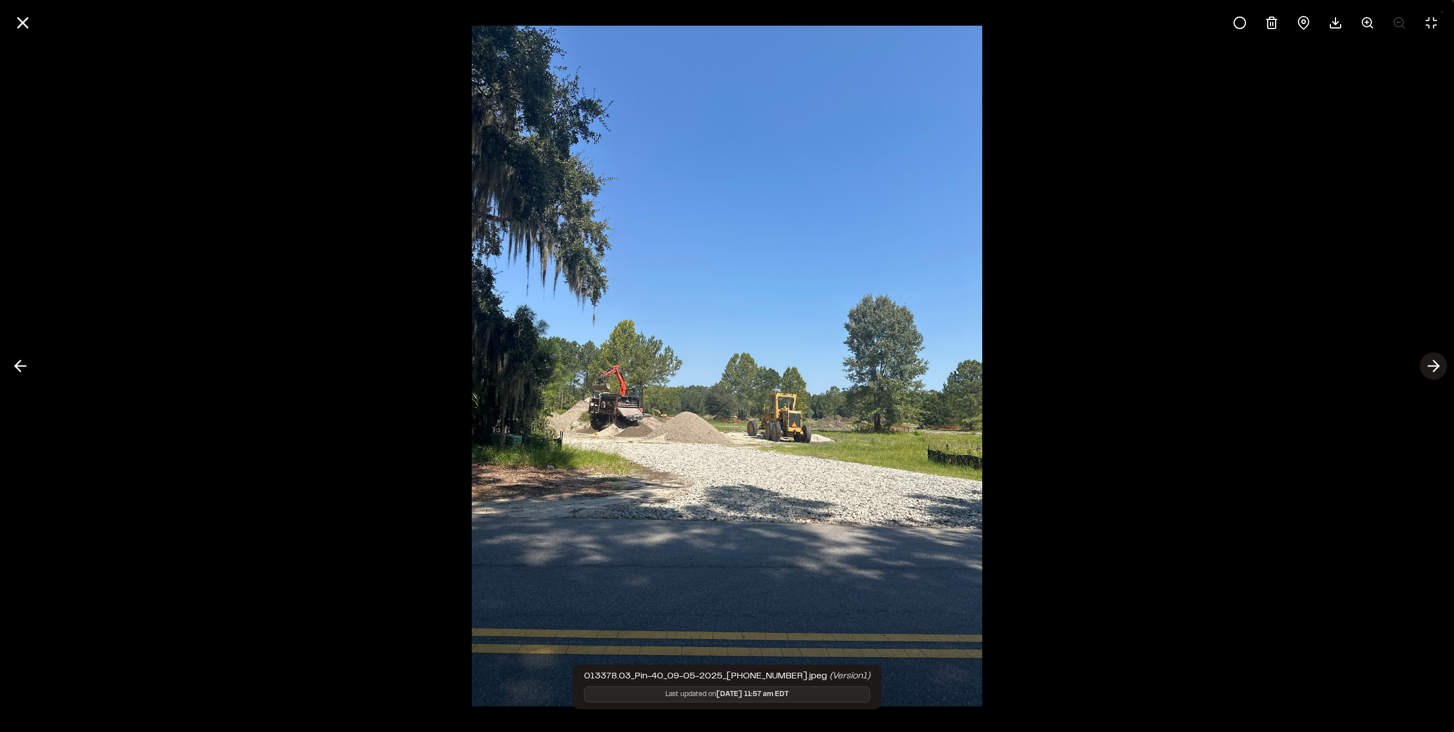
click at [1430, 367] on icon at bounding box center [1434, 365] width 18 height 19
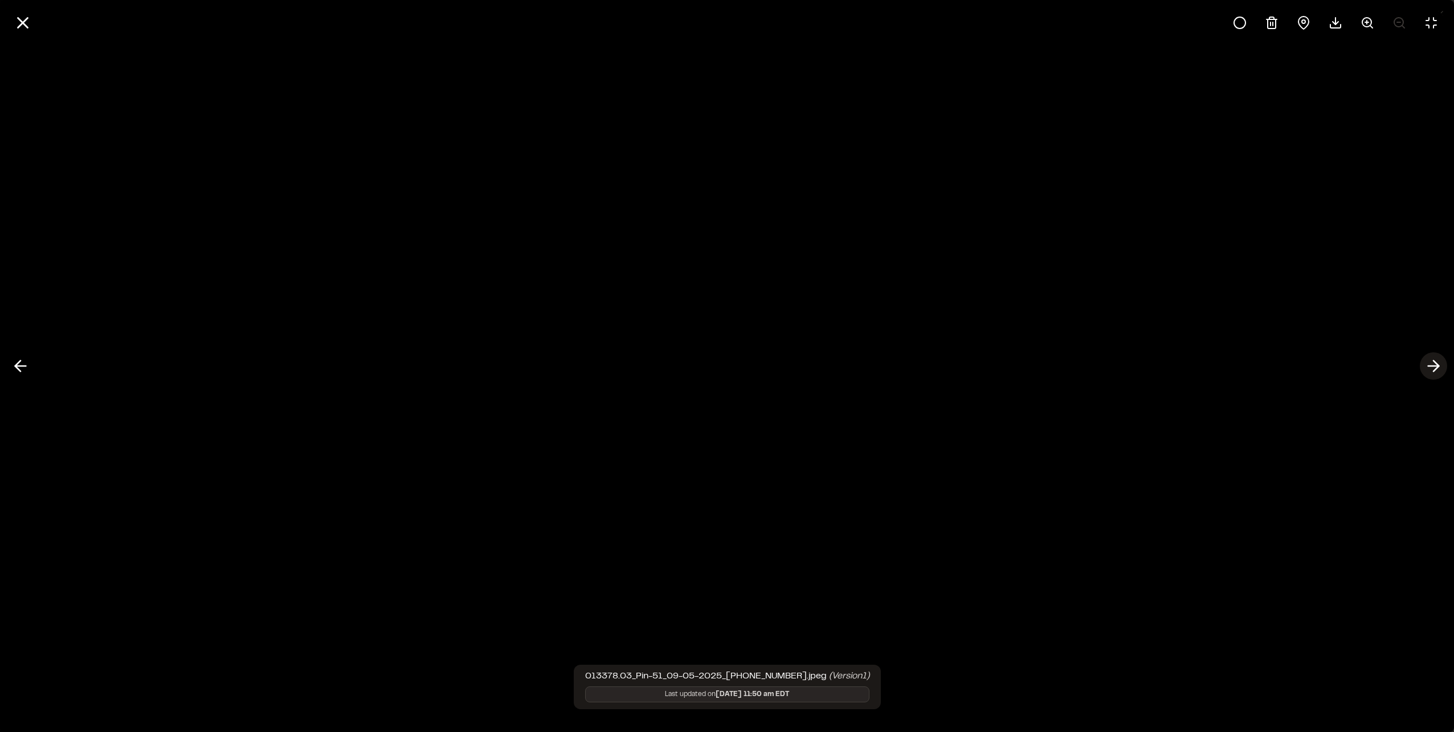
click at [1430, 367] on icon at bounding box center [1434, 365] width 18 height 19
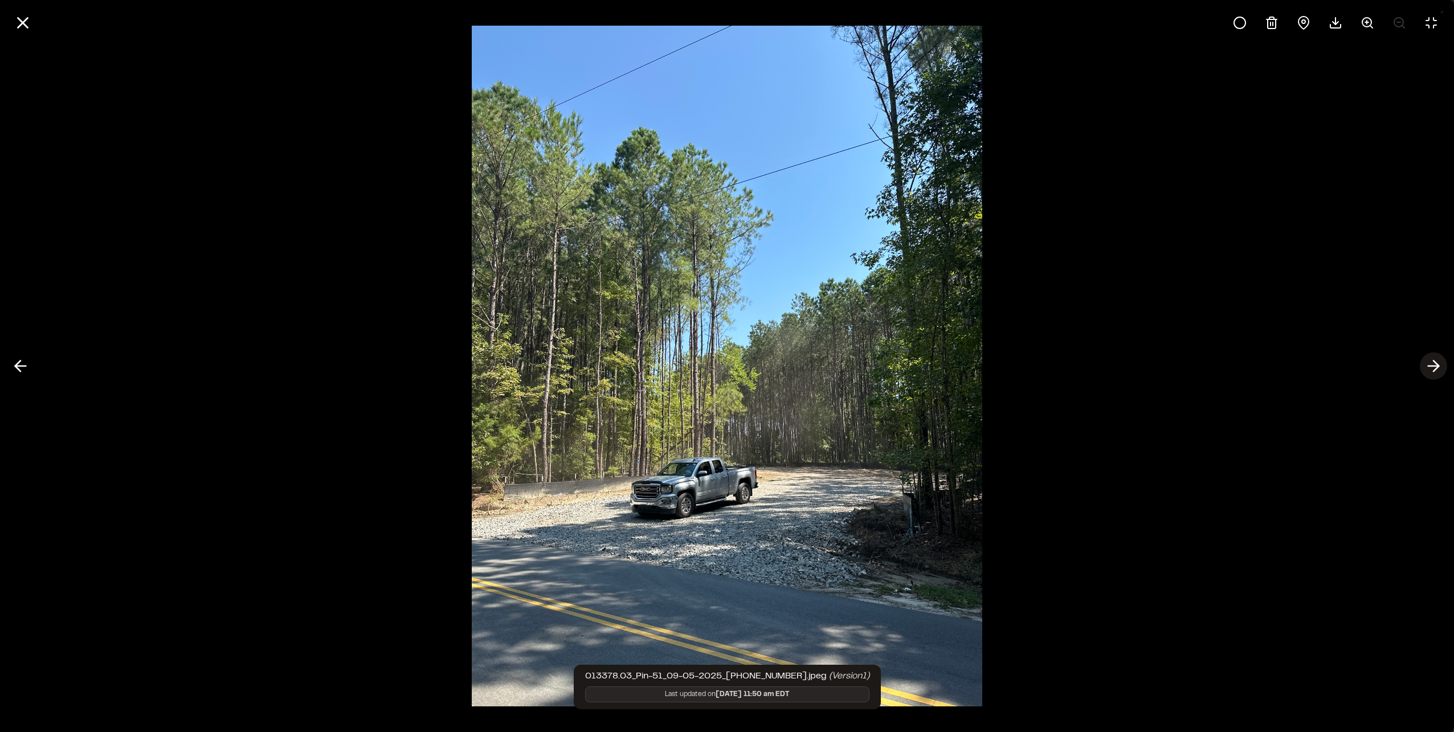
click at [1430, 362] on icon at bounding box center [1434, 365] width 18 height 19
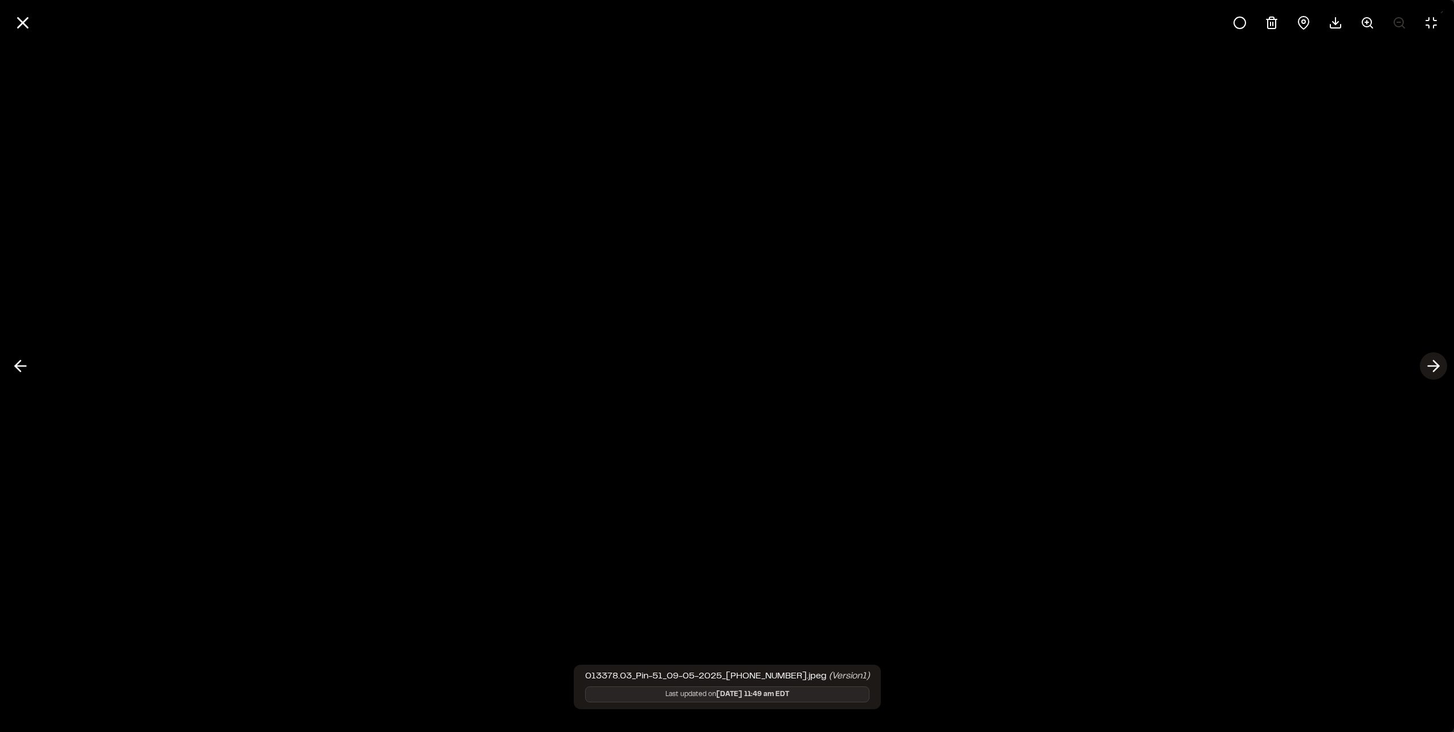
click at [1429, 363] on icon at bounding box center [1434, 365] width 18 height 19
click at [1427, 364] on icon at bounding box center [1434, 365] width 18 height 19
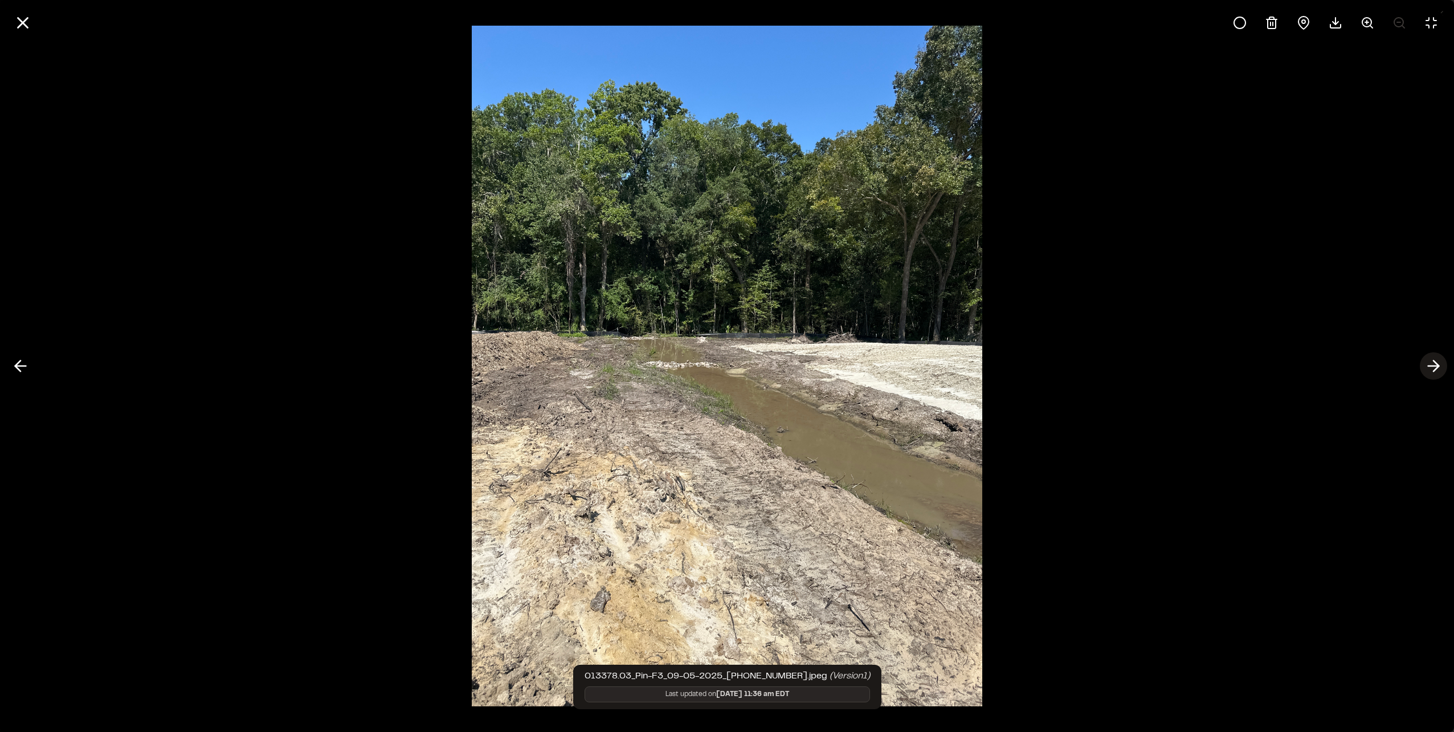
click at [1427, 364] on icon at bounding box center [1434, 365] width 18 height 19
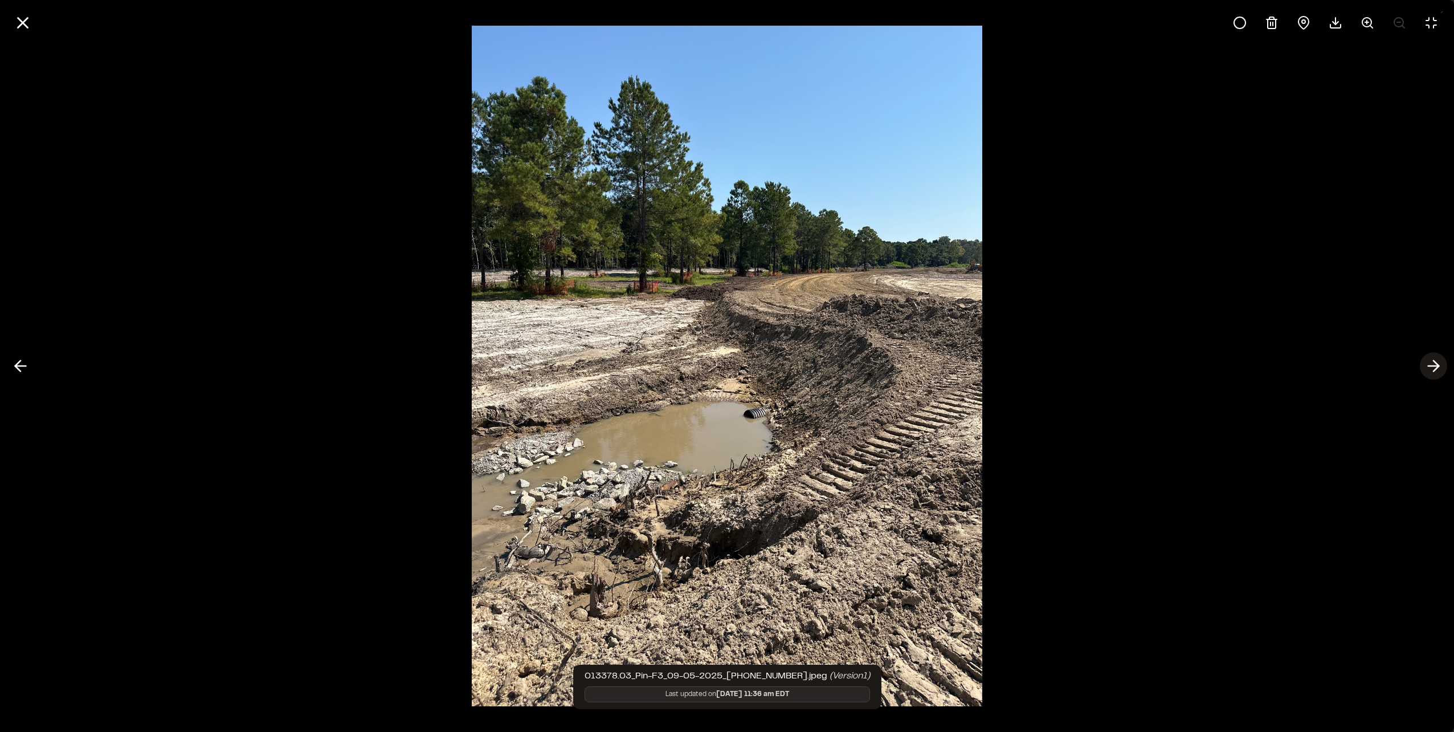
click at [1444, 369] on button at bounding box center [1433, 365] width 27 height 27
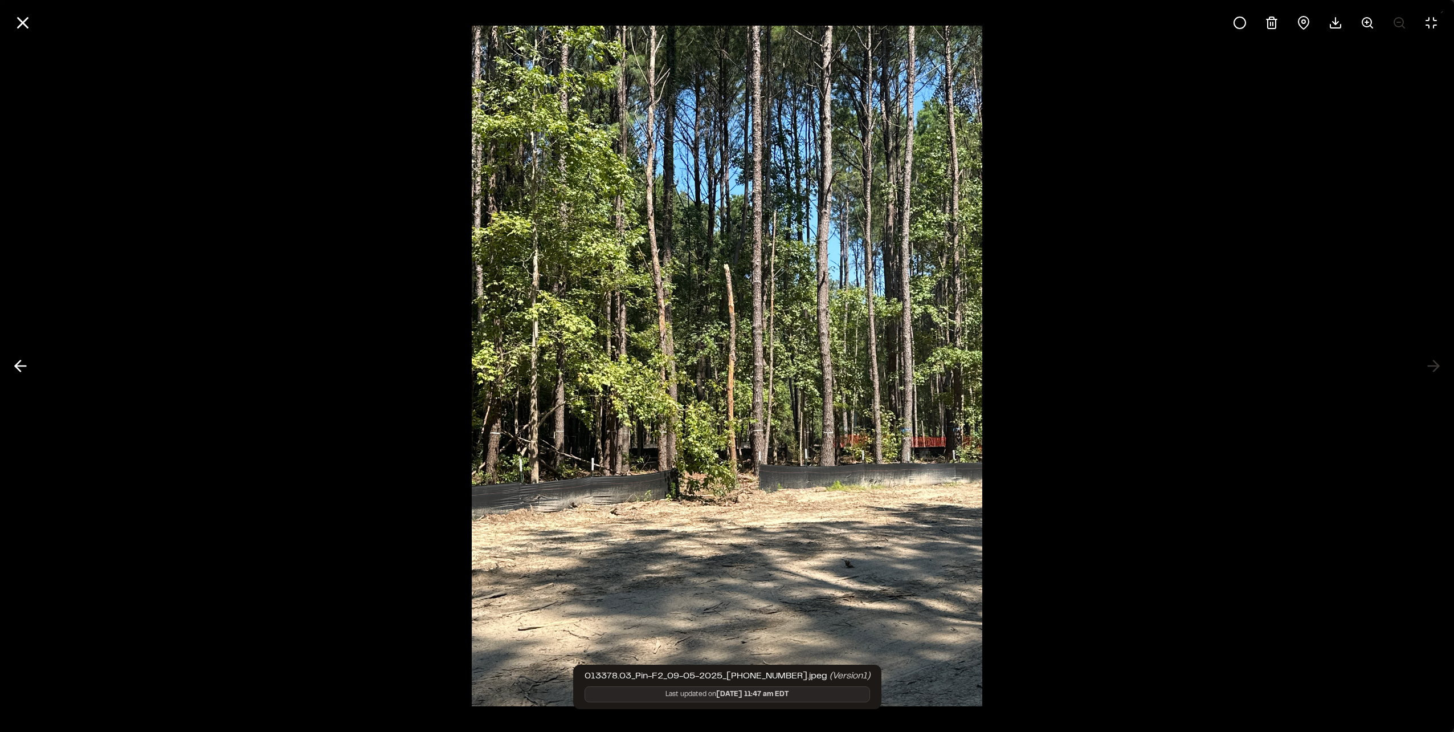
click at [1440, 369] on div at bounding box center [727, 366] width 1454 height 732
click at [17, 19] on icon at bounding box center [22, 22] width 19 height 19
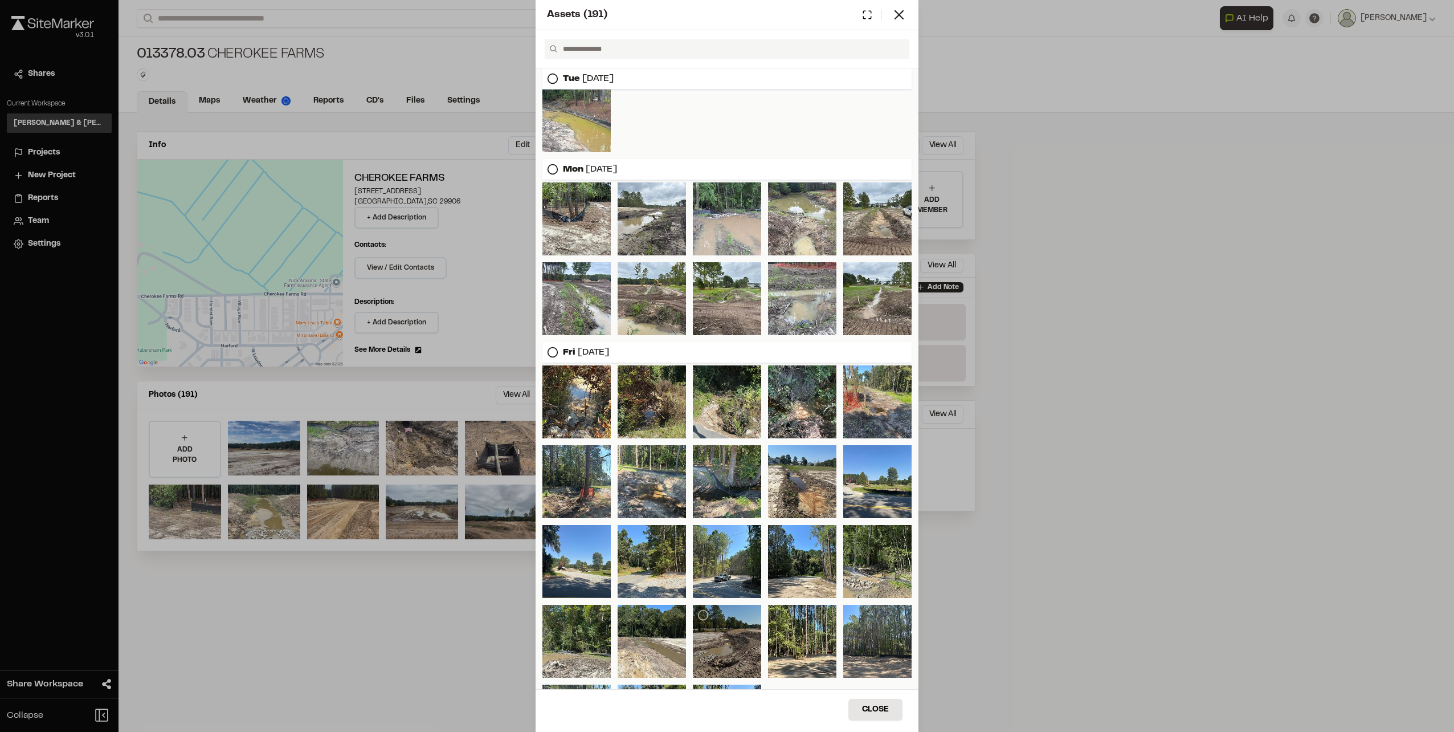
scroll to position [477, 0]
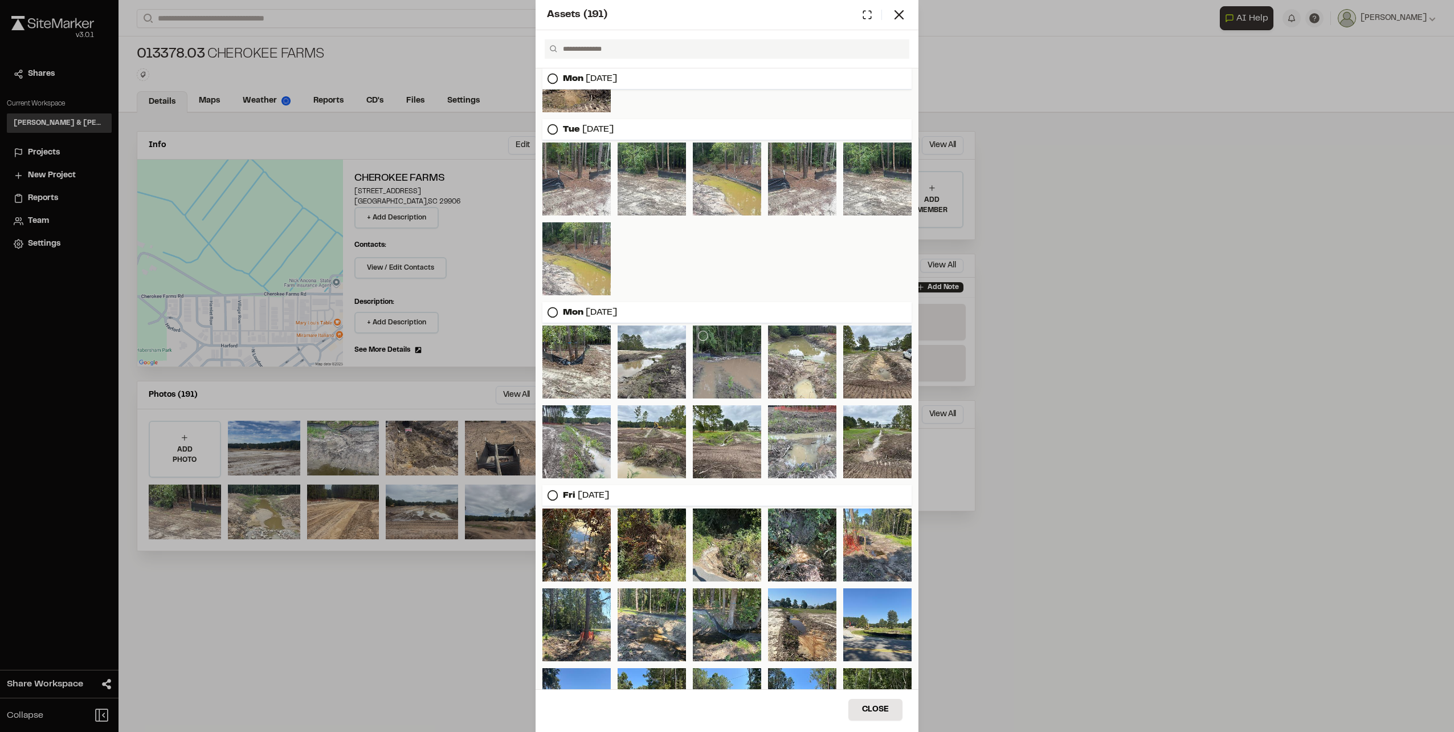
click at [727, 365] on div at bounding box center [727, 361] width 68 height 73
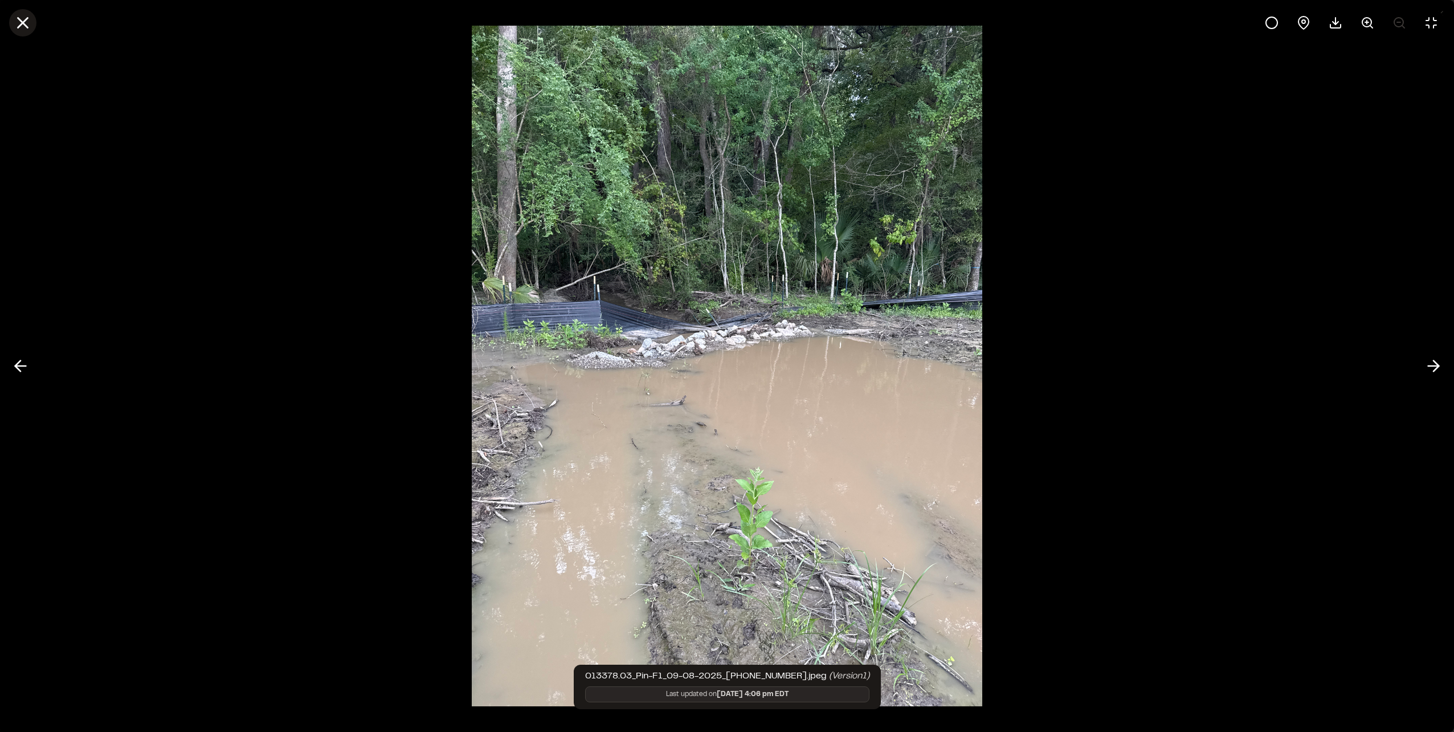
click at [11, 19] on button at bounding box center [22, 22] width 27 height 27
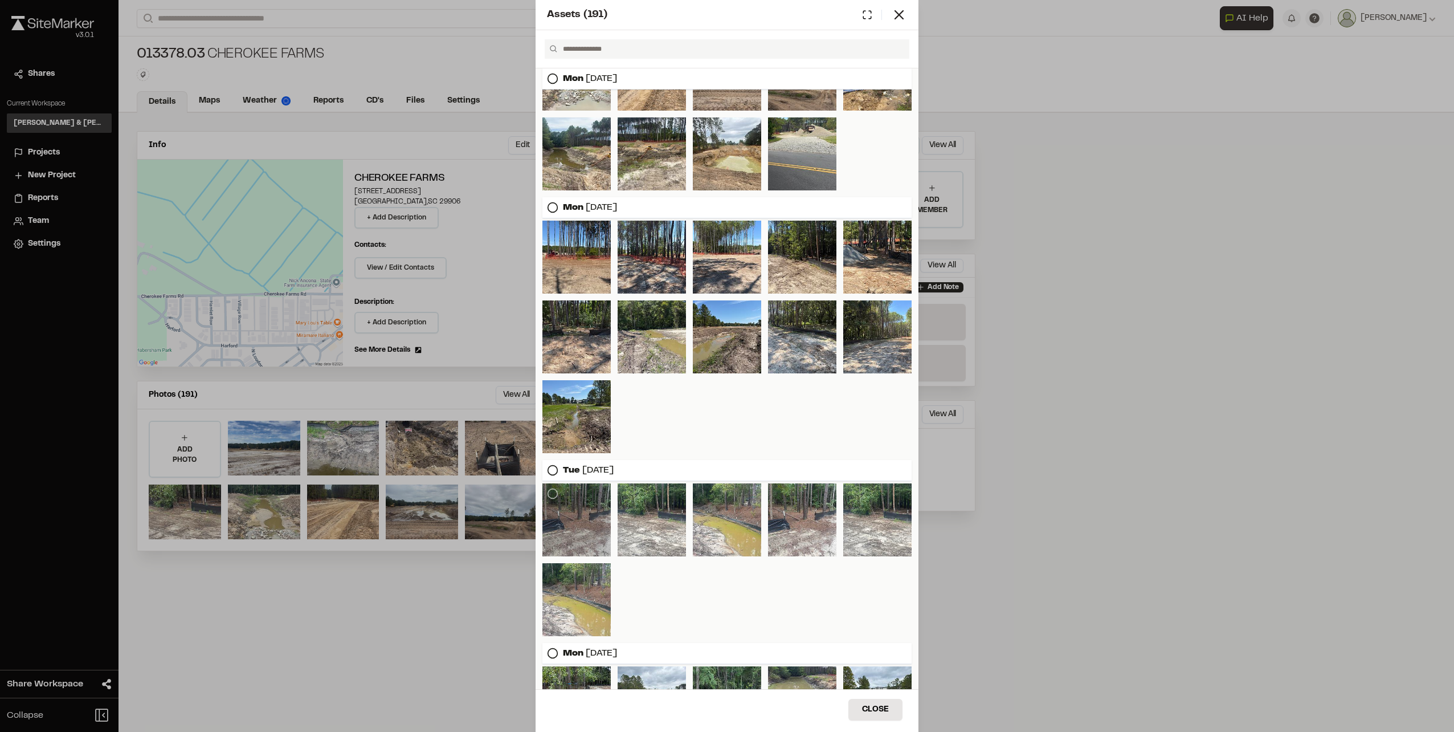
scroll to position [135, 0]
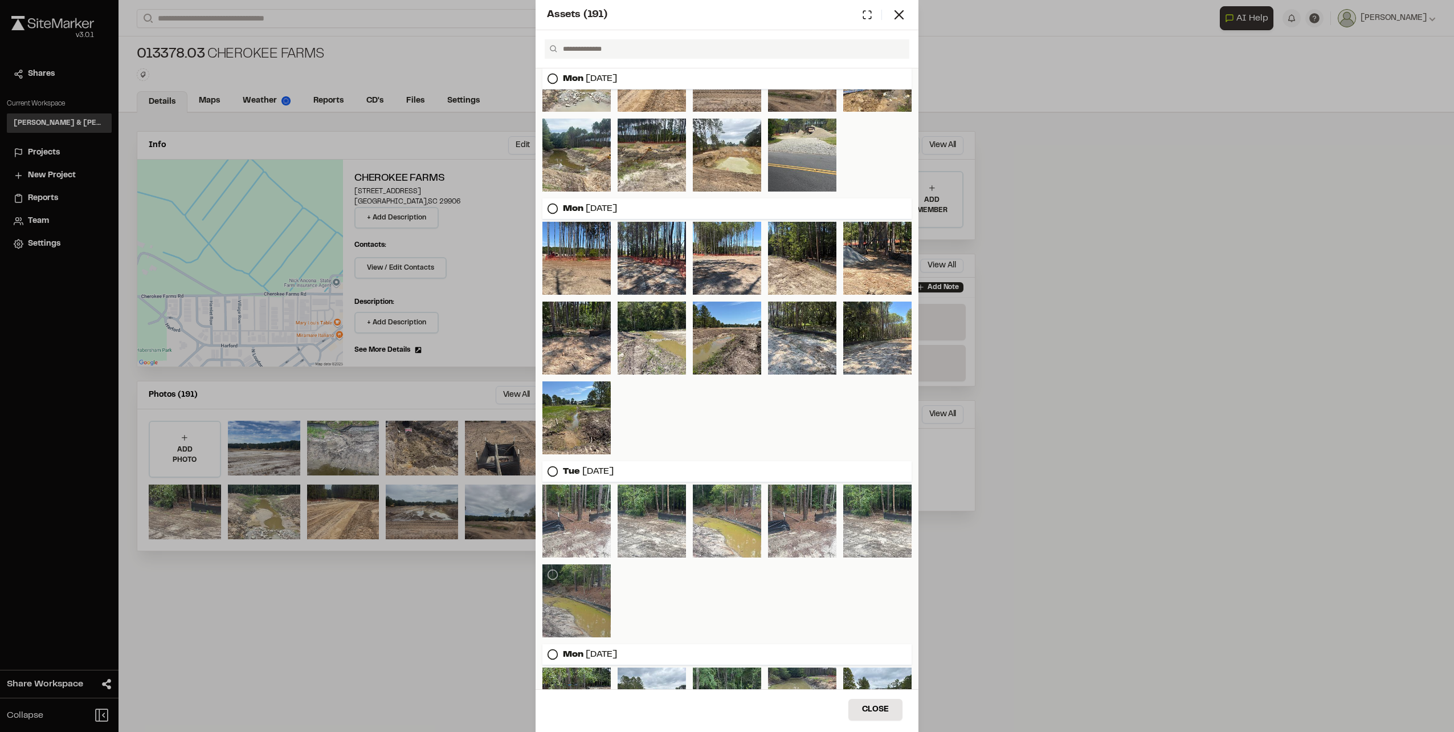
click at [566, 573] on div at bounding box center [577, 600] width 68 height 73
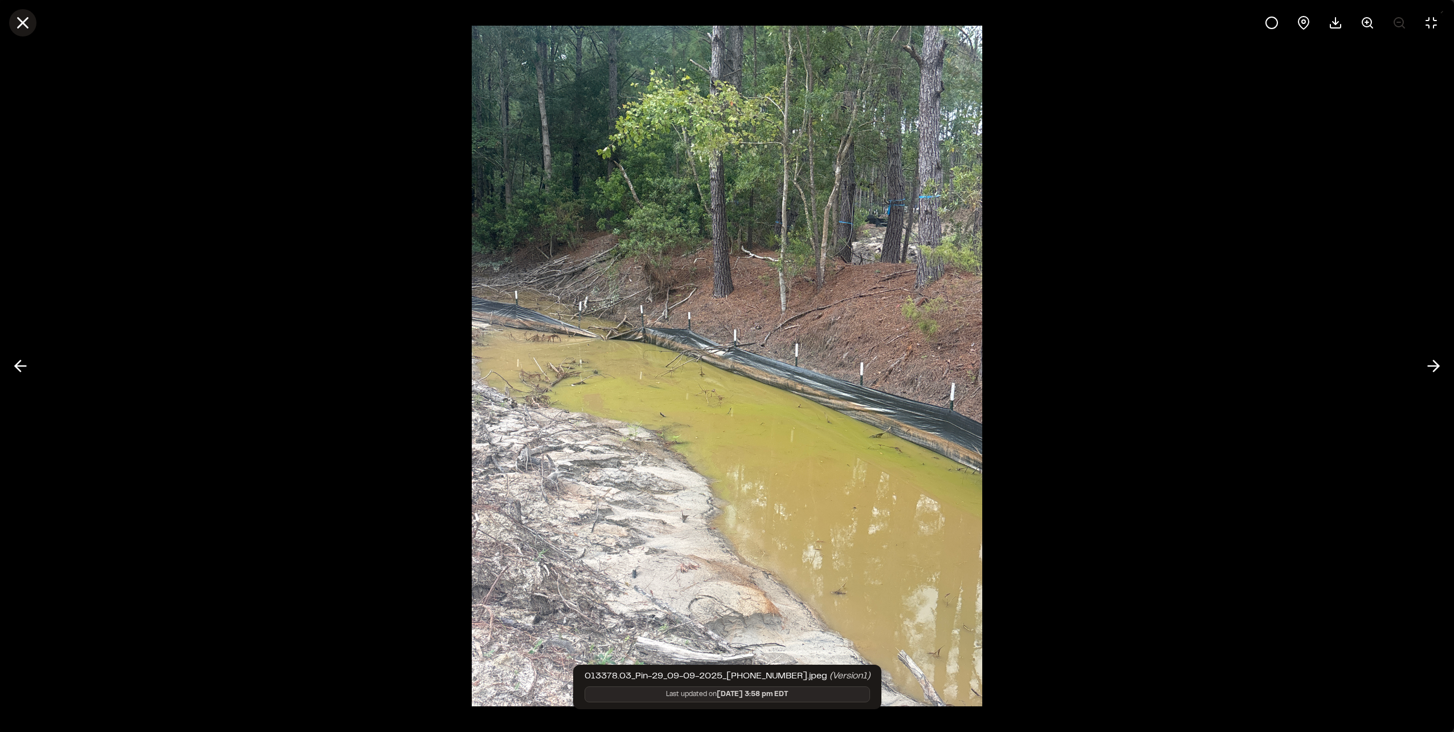
click at [23, 19] on icon at bounding box center [22, 22] width 19 height 19
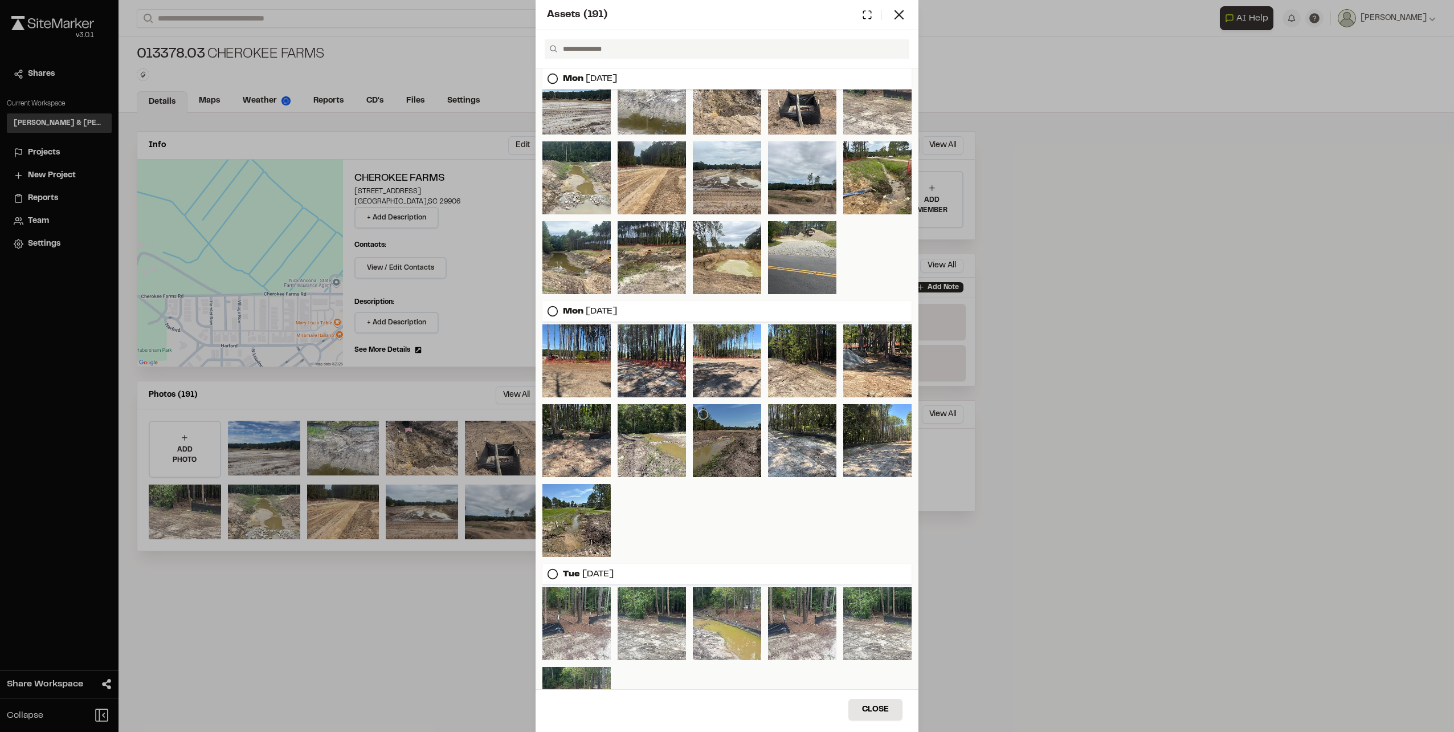
scroll to position [0, 0]
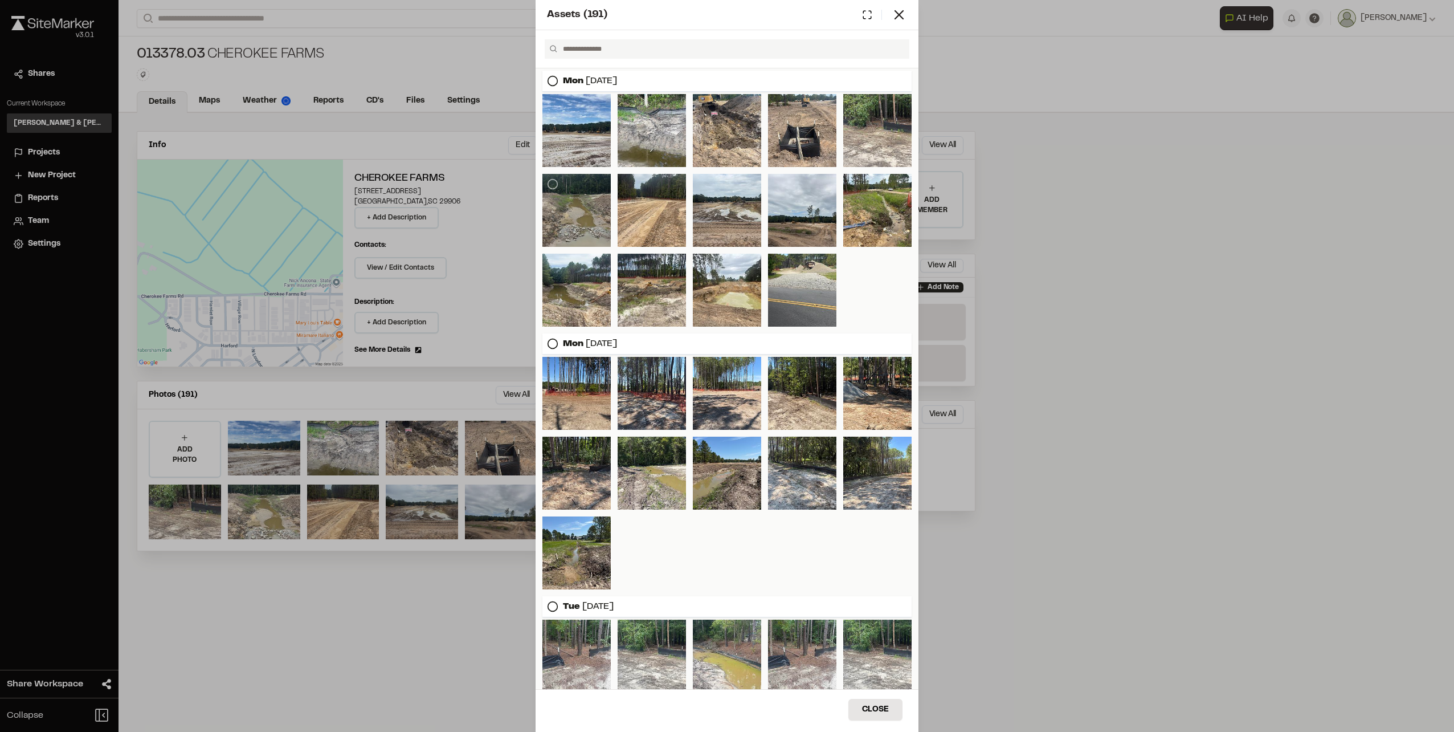
click at [554, 205] on div at bounding box center [577, 210] width 68 height 73
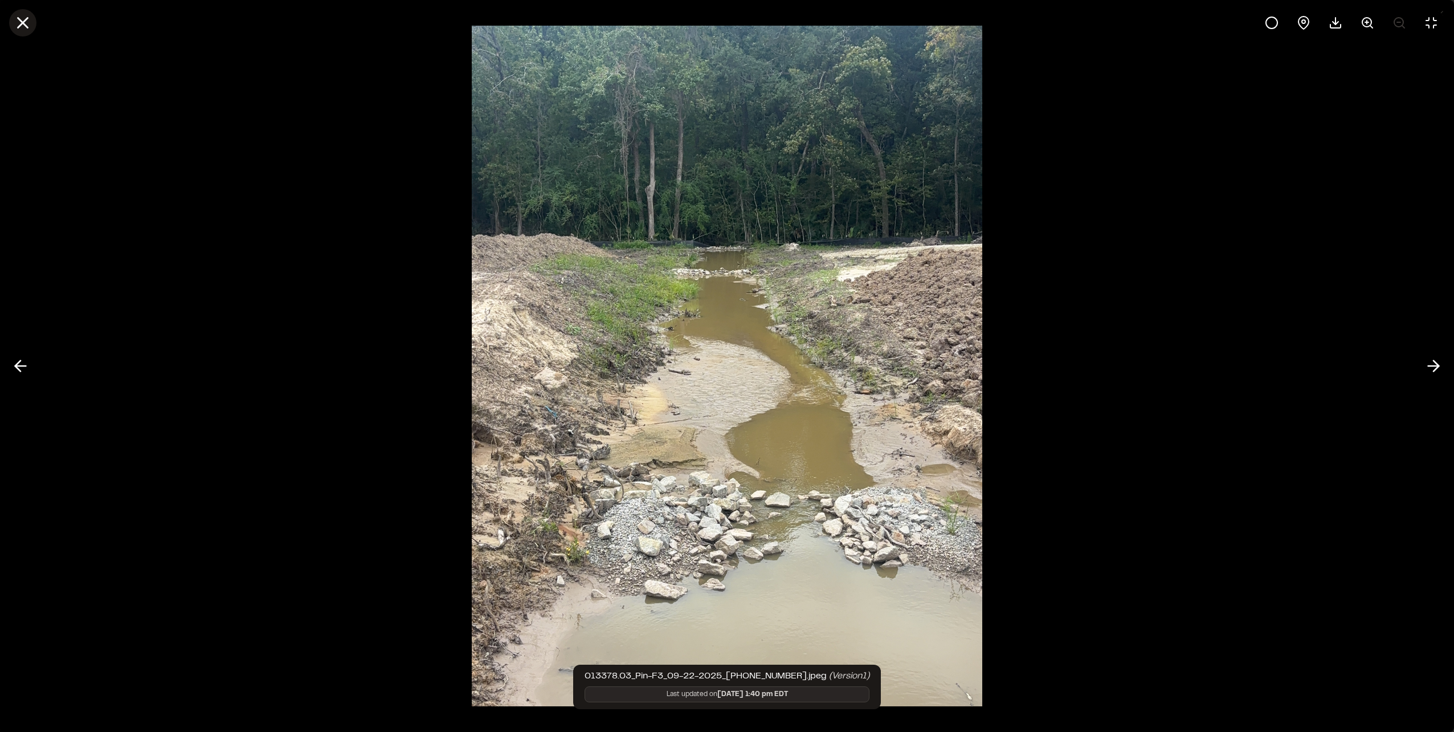
click at [13, 22] on button at bounding box center [22, 22] width 27 height 27
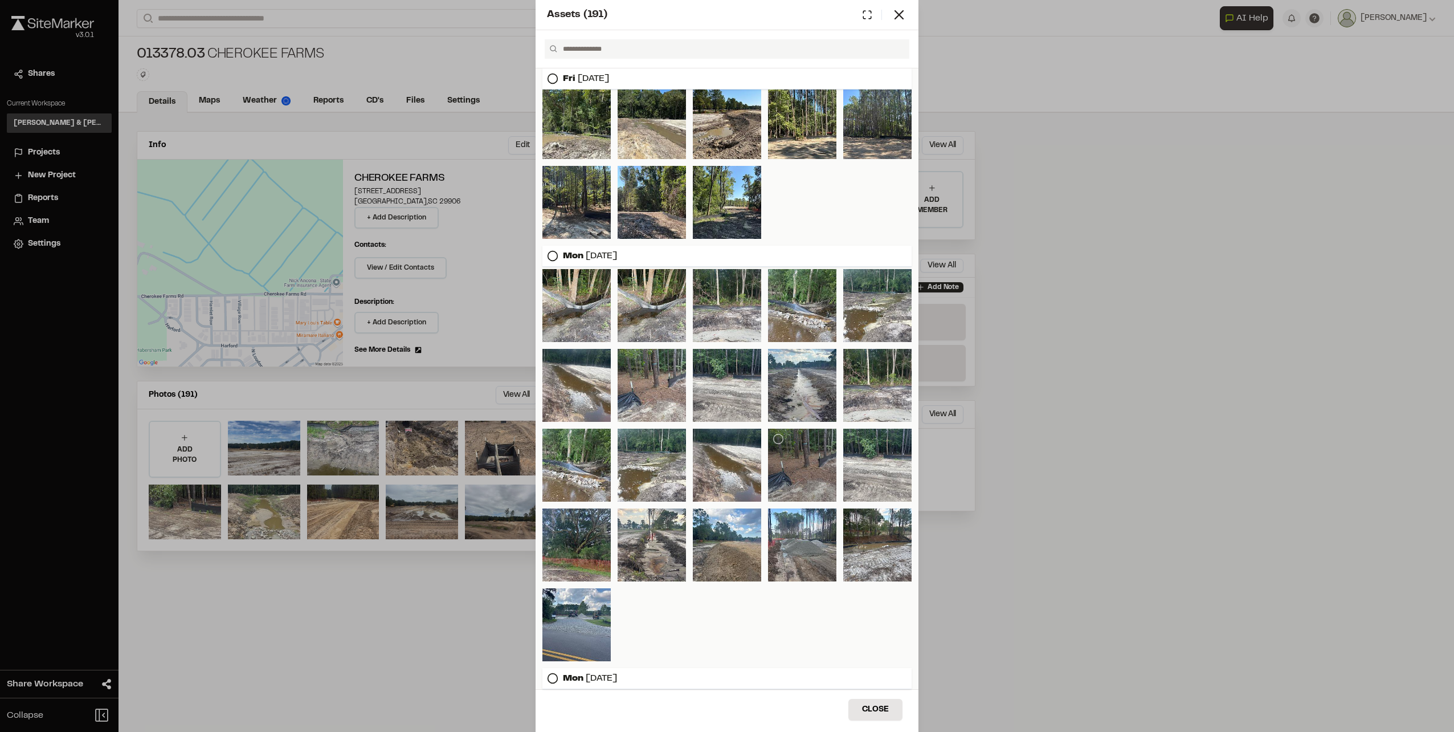
scroll to position [1140, 0]
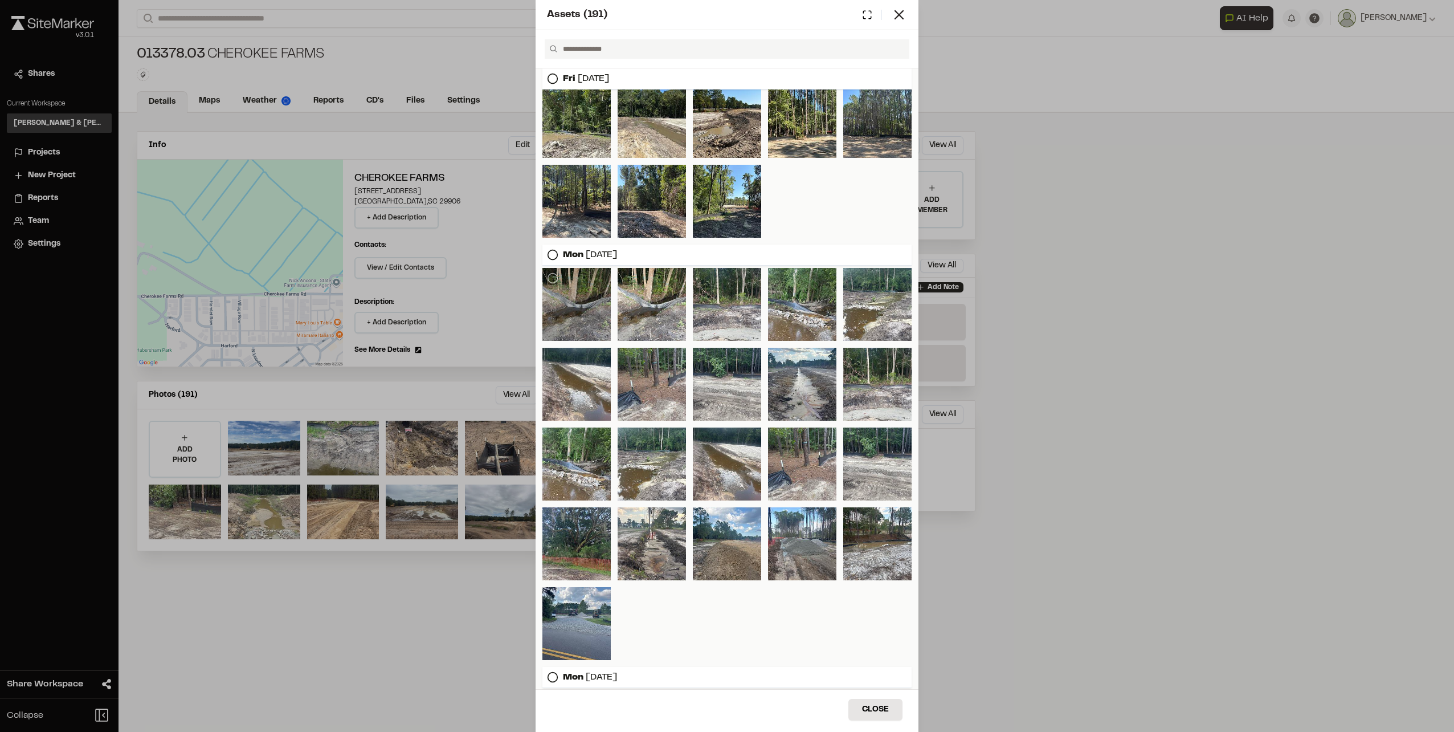
click at [563, 306] on div at bounding box center [577, 304] width 68 height 73
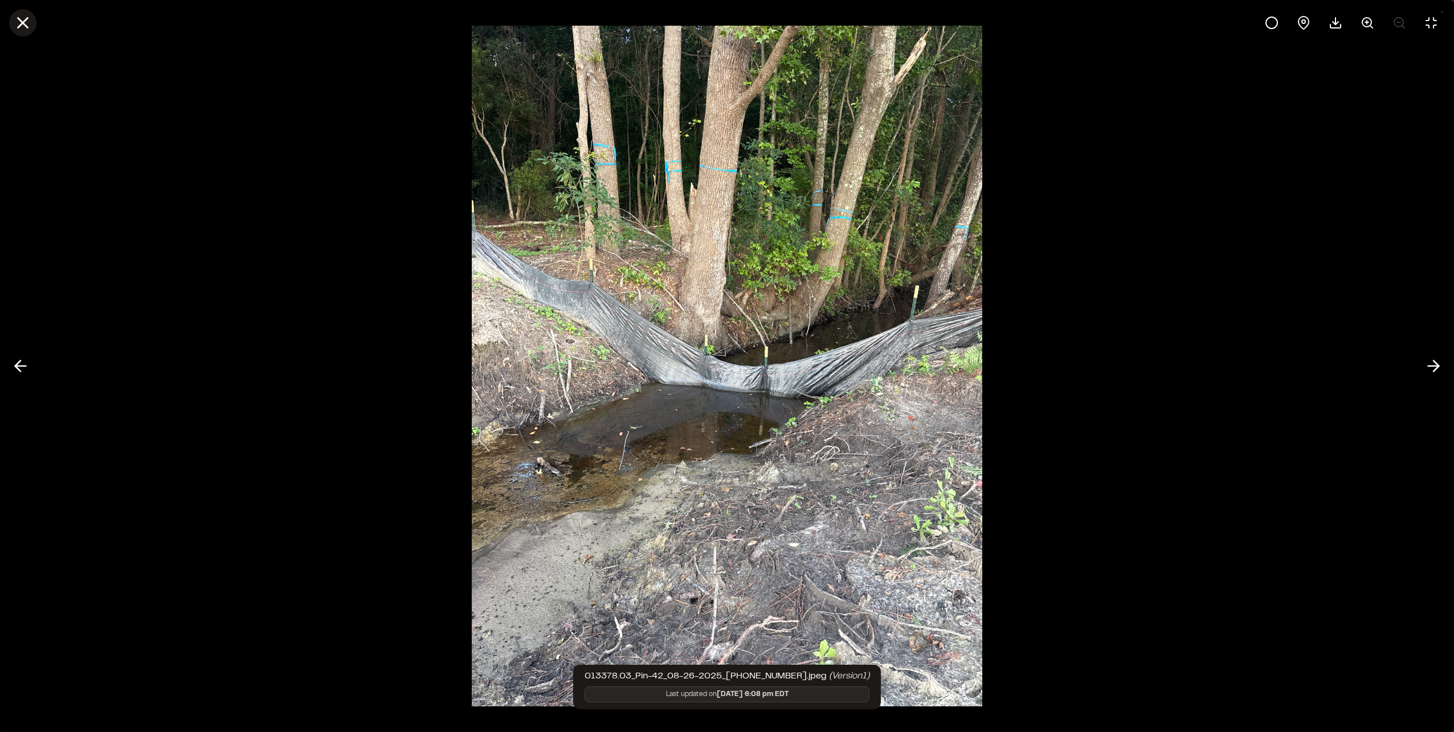
click at [35, 28] on button at bounding box center [22, 22] width 27 height 27
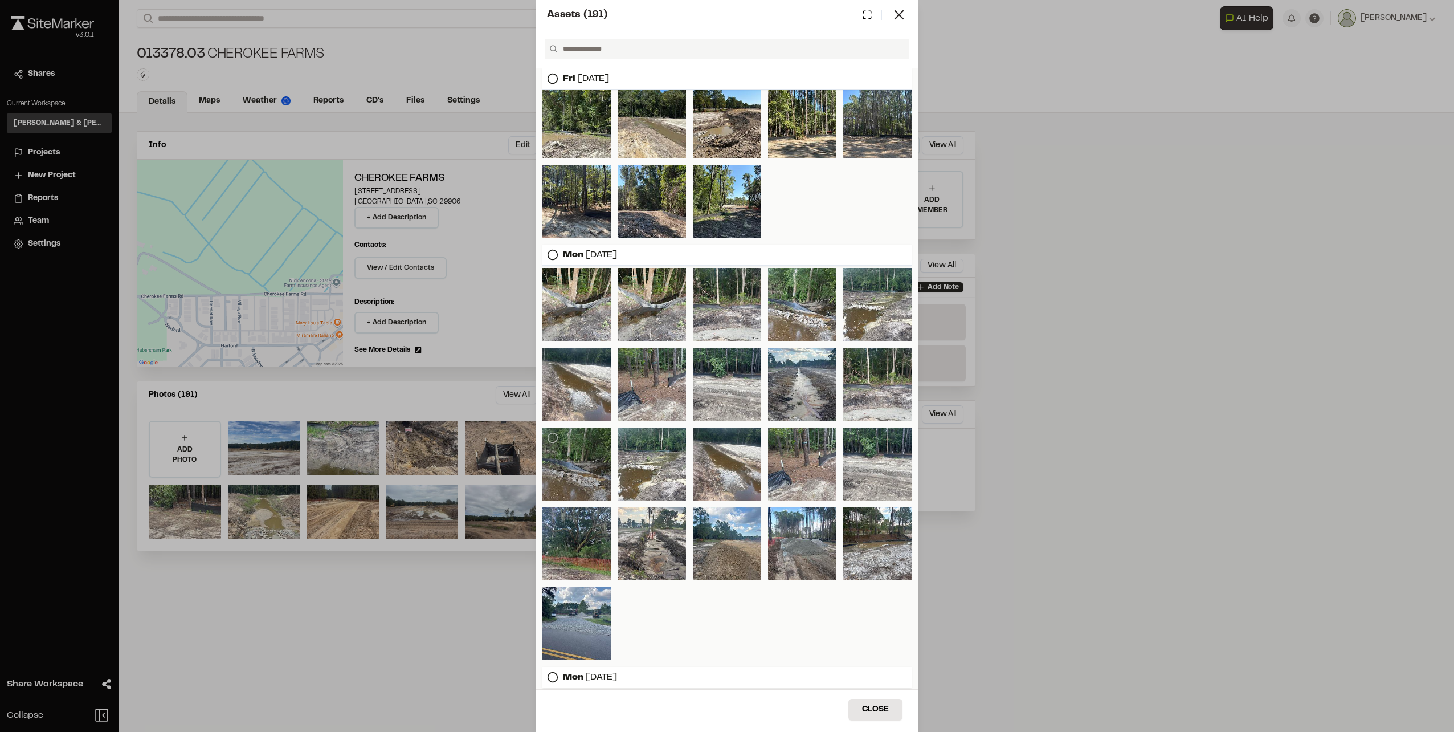
click at [575, 459] on div at bounding box center [577, 463] width 68 height 73
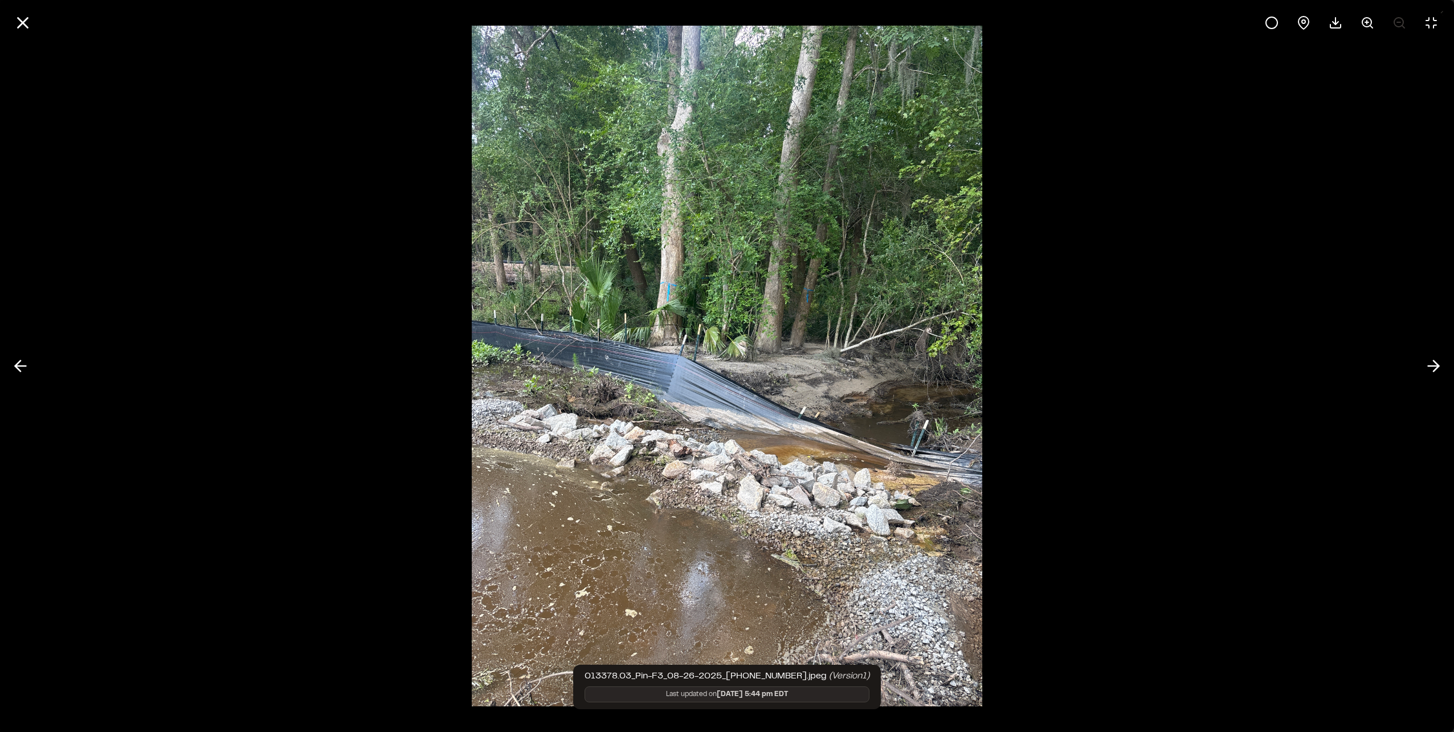
click at [6, 23] on div at bounding box center [727, 23] width 1454 height 46
click at [14, 23] on icon at bounding box center [22, 22] width 19 height 19
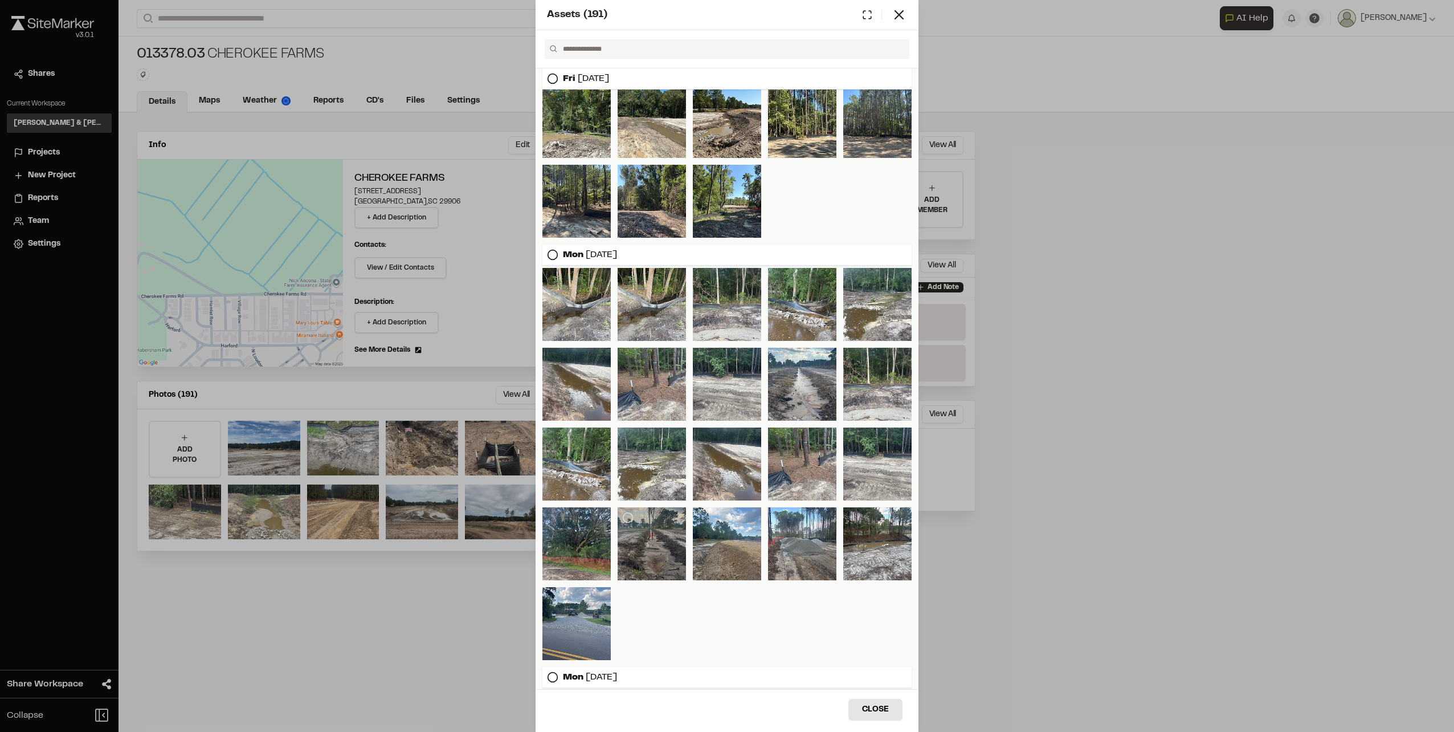
click at [650, 539] on div at bounding box center [652, 543] width 68 height 73
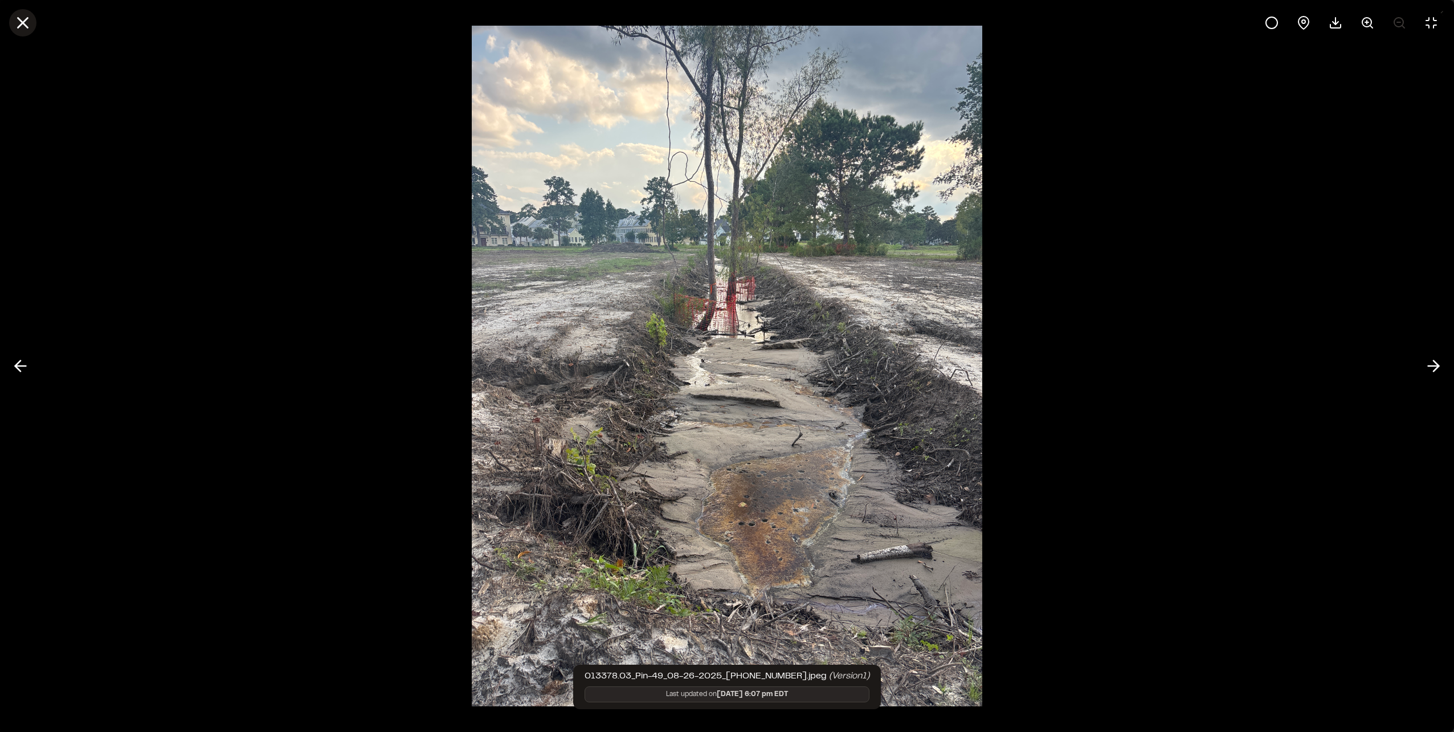
click at [18, 23] on icon at bounding box center [22, 22] width 19 height 19
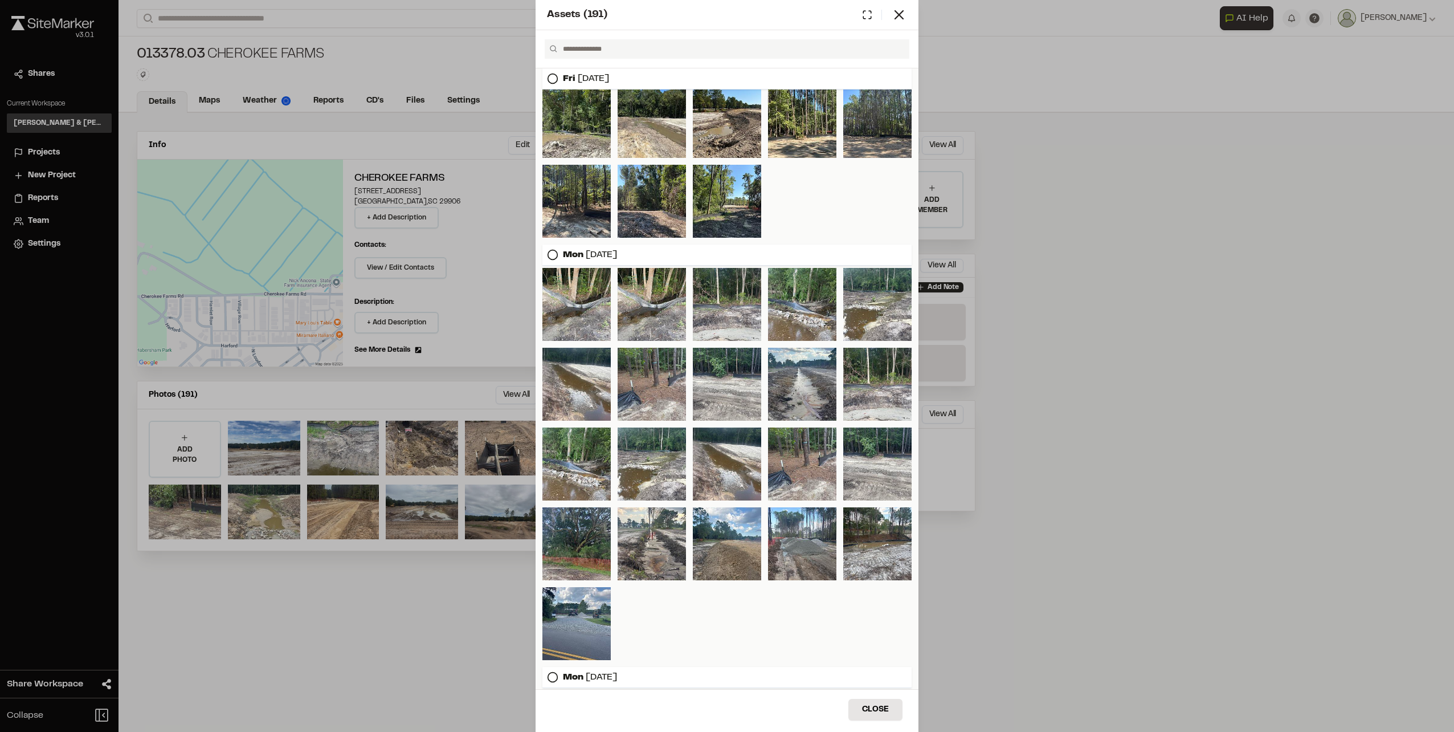
click at [347, 598] on div "Assets ( 191 ) Mon Sep 22, 2025 Mon Sep 15, 2025 Tue Sep 09, 2025 Mon Sep 08, 2…" at bounding box center [727, 366] width 1454 height 732
